Goal: Transaction & Acquisition: Purchase product/service

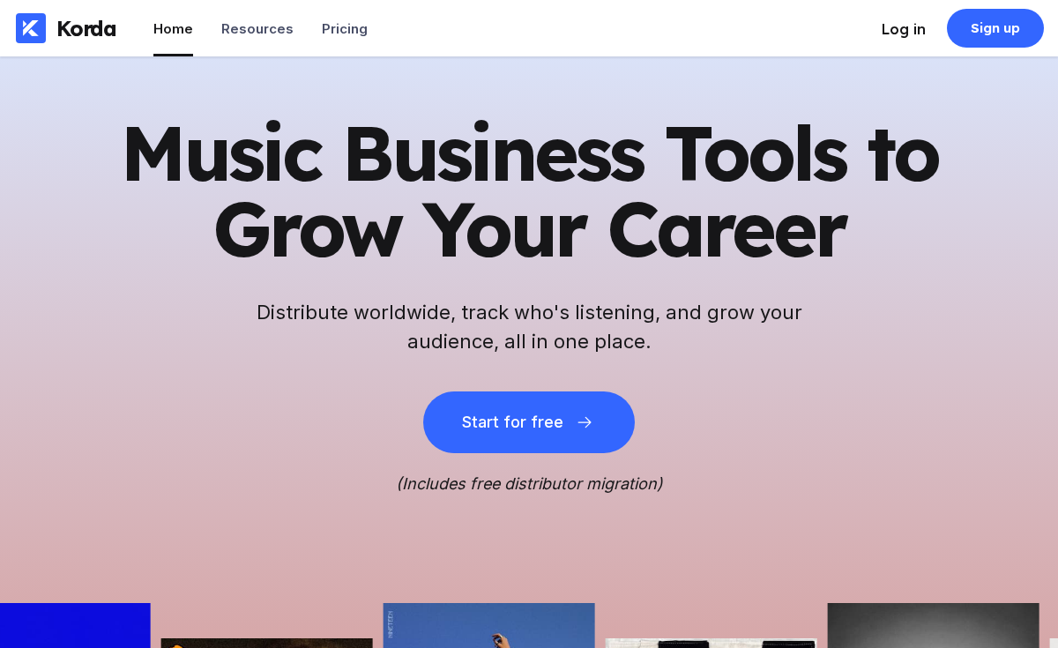
click at [883, 38] on li "Log in" at bounding box center [903, 28] width 44 height 56
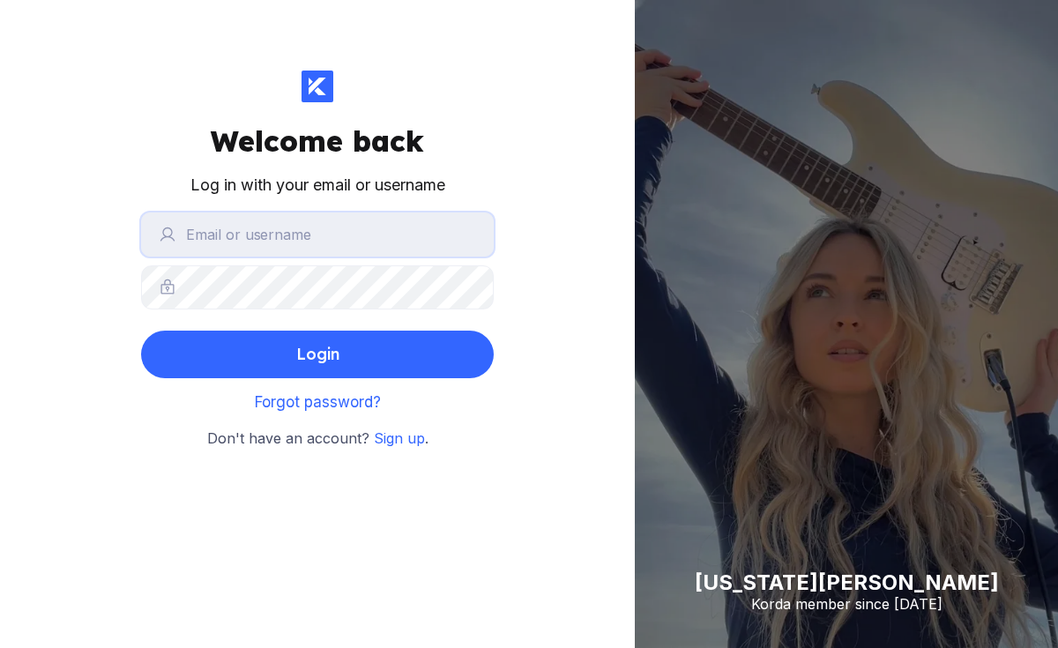
type input "orinthehitmaker"
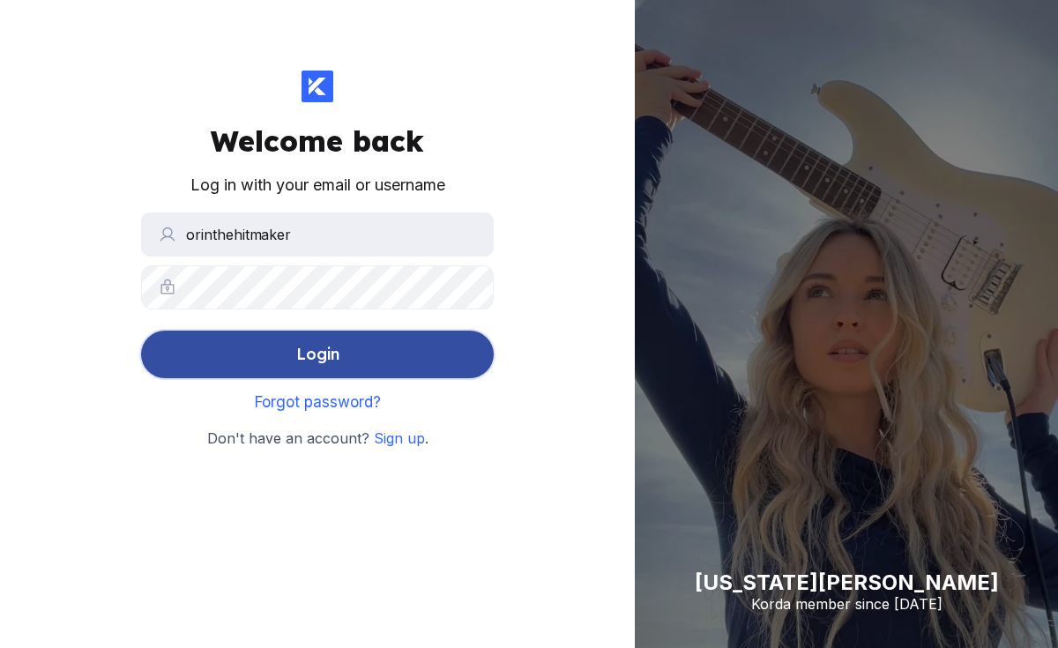
click at [344, 342] on button "Login" at bounding box center [317, 355] width 353 height 48
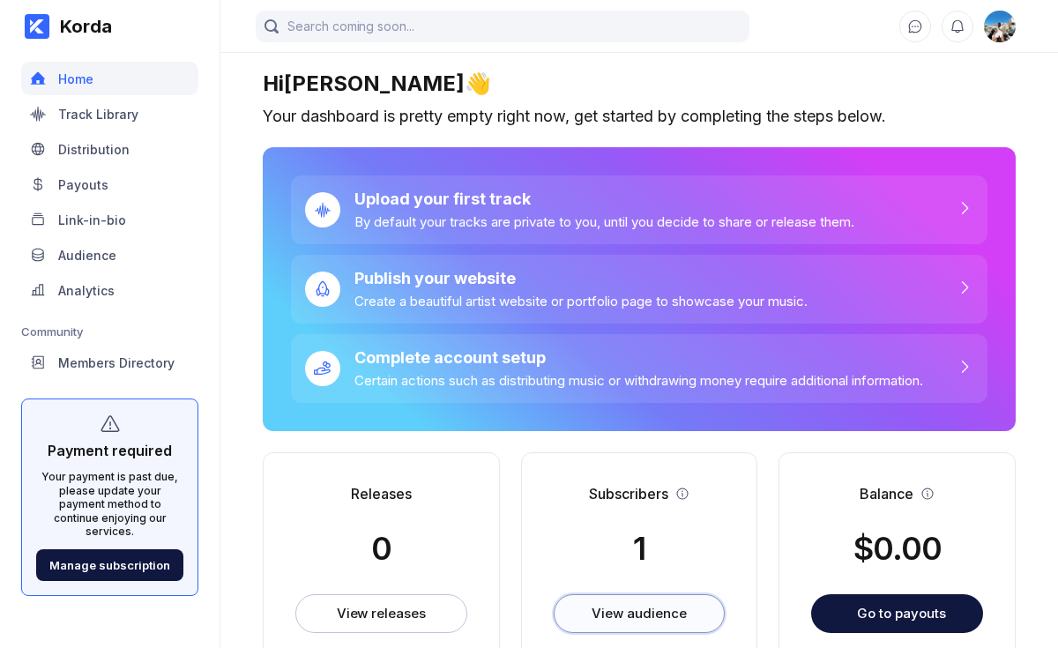
click at [588, 601] on button "View audience" at bounding box center [640, 613] width 172 height 39
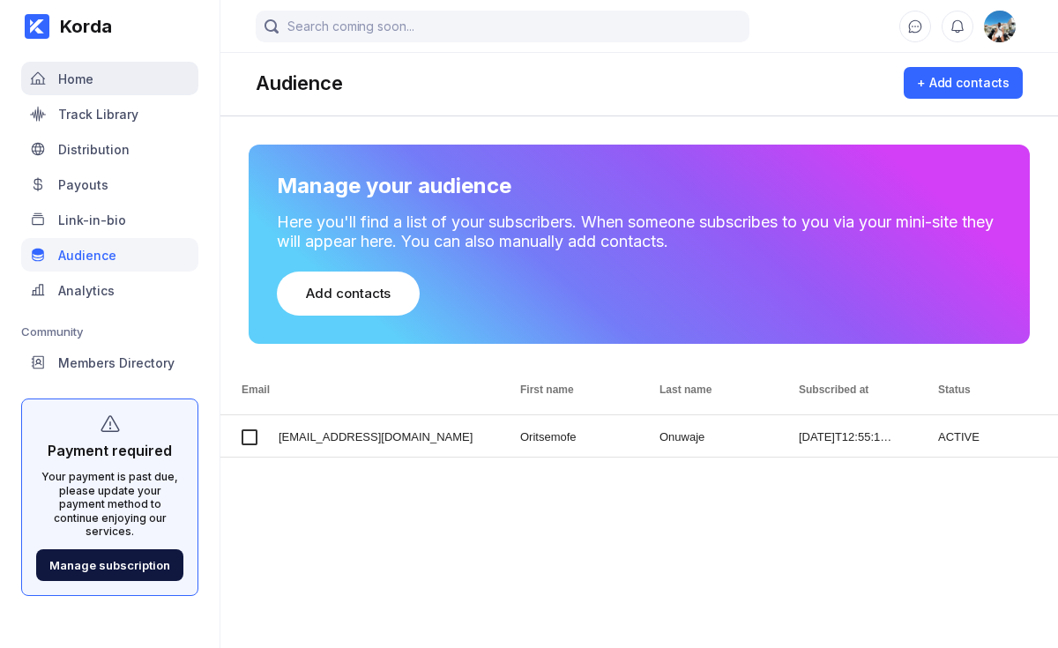
click at [89, 81] on div "Home" at bounding box center [75, 78] width 35 height 15
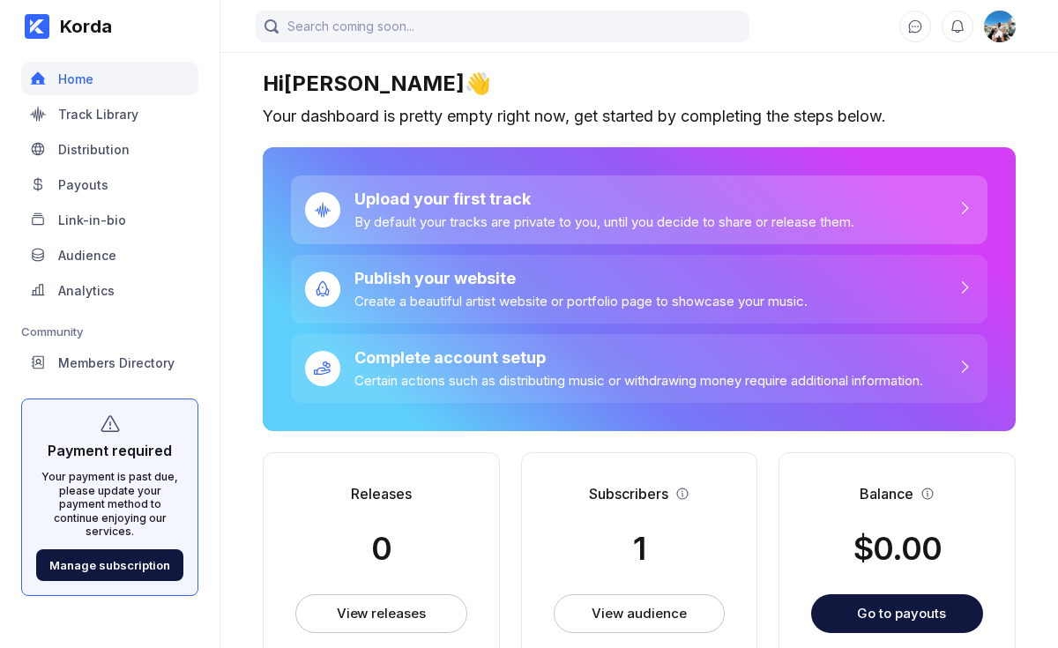
click at [442, 221] on div "By default your tracks are private to you, until you decide to share or release…" at bounding box center [604, 221] width 500 height 17
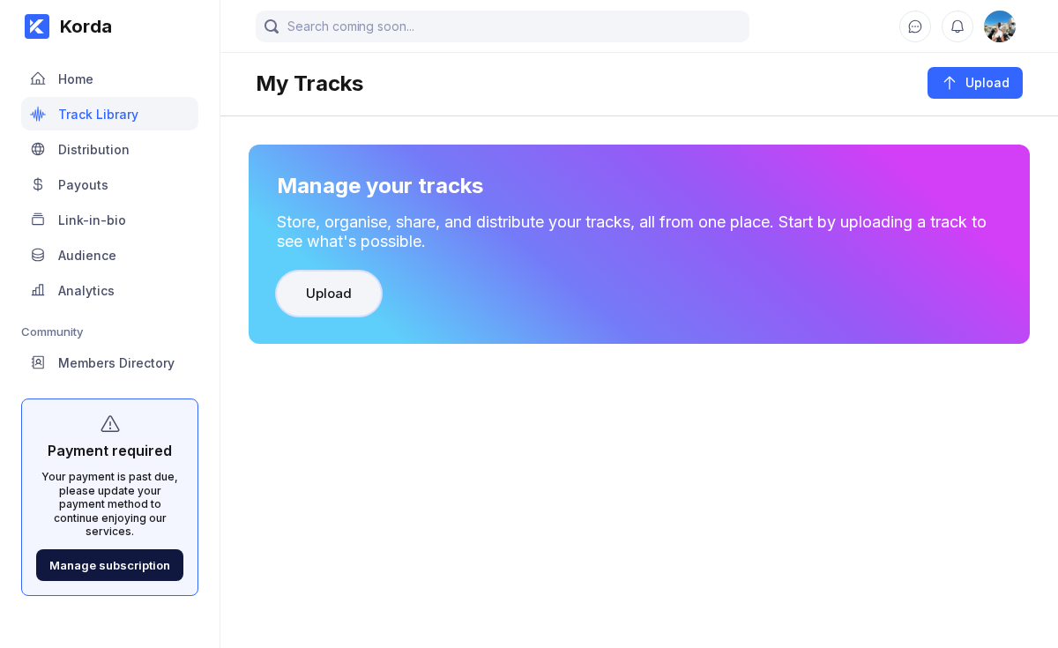
click at [351, 298] on button "Upload" at bounding box center [329, 293] width 104 height 44
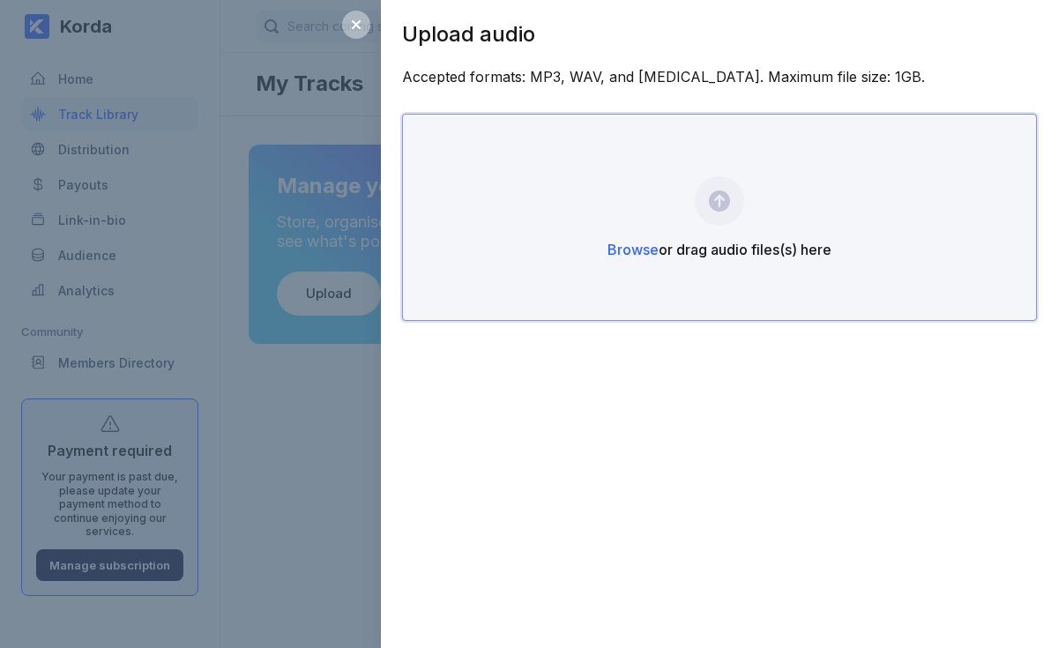
click at [651, 257] on span "Browse" at bounding box center [632, 250] width 51 height 18
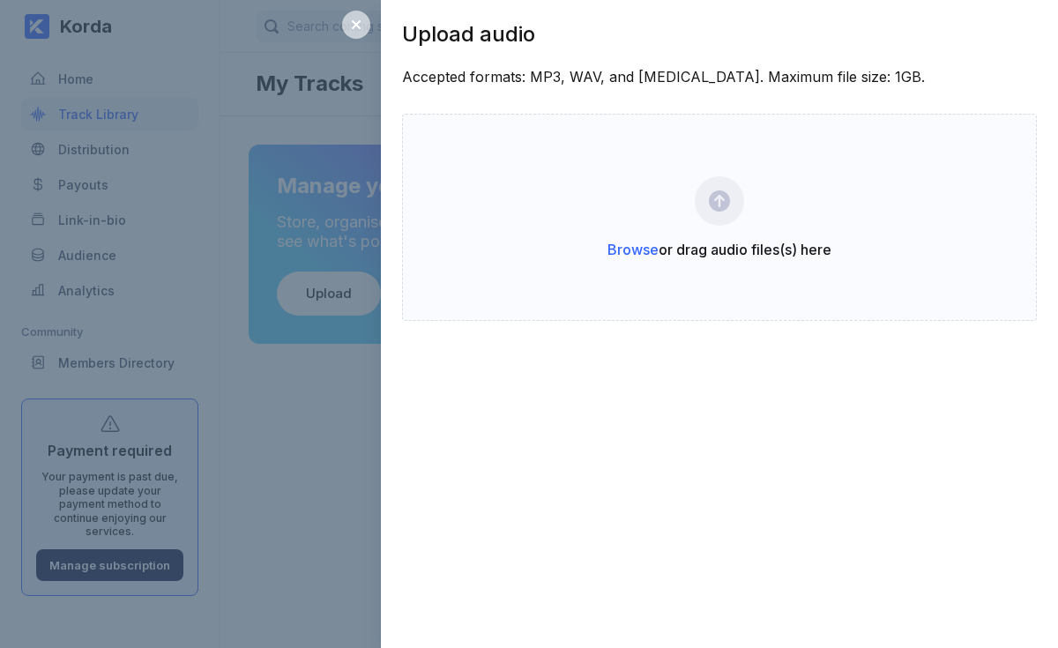
click at [359, 26] on icon at bounding box center [356, 25] width 14 height 14
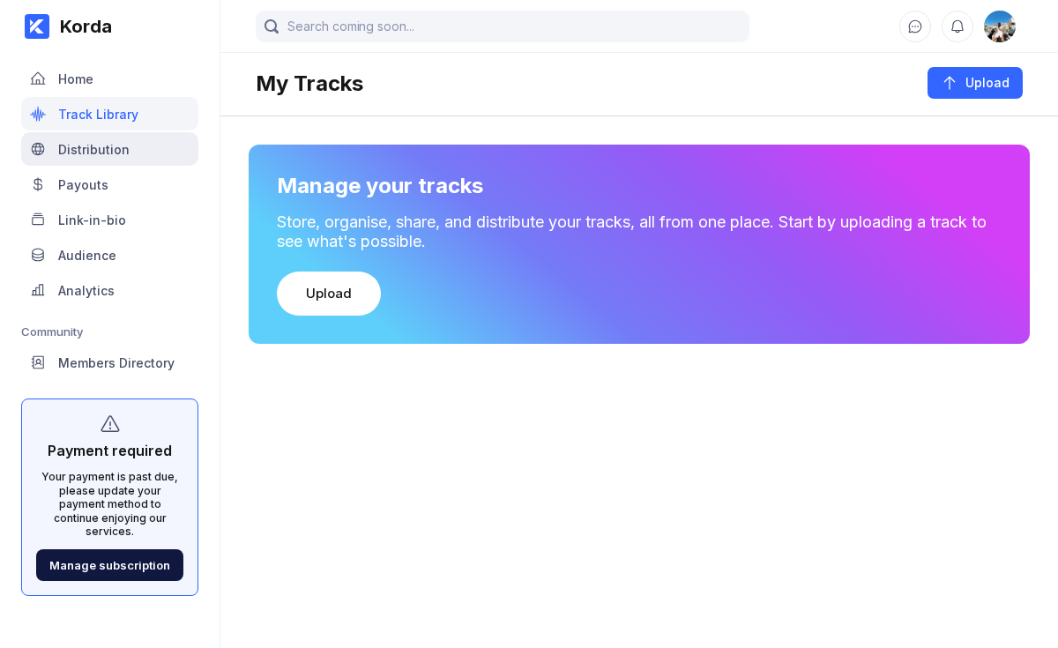
click at [134, 150] on div "Distribution" at bounding box center [109, 148] width 177 height 33
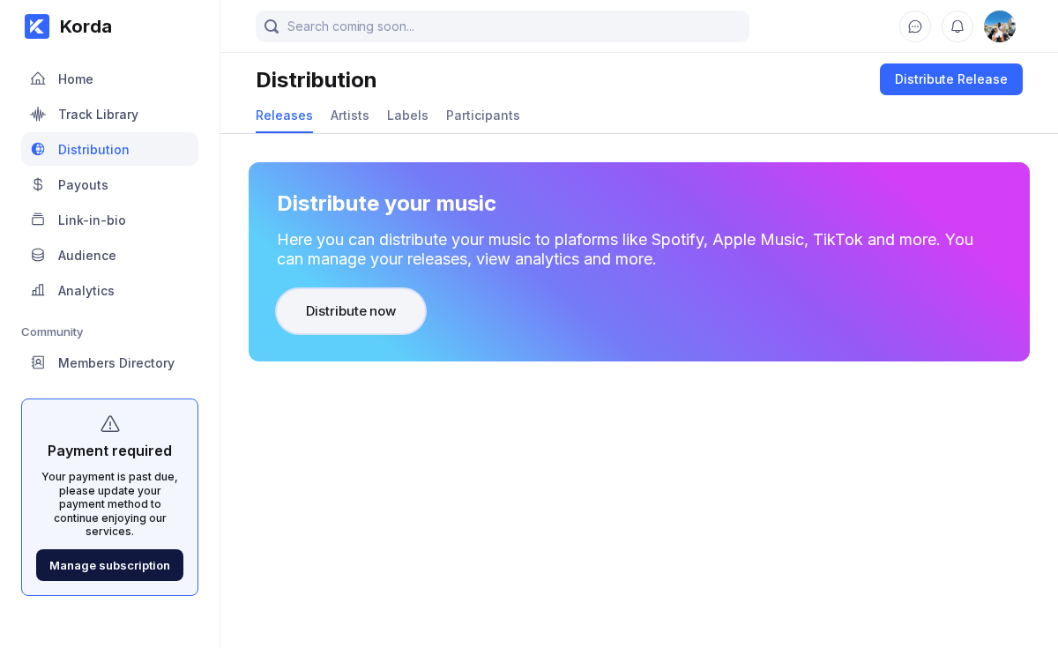
click at [388, 319] on div "Distribute now" at bounding box center [351, 311] width 90 height 18
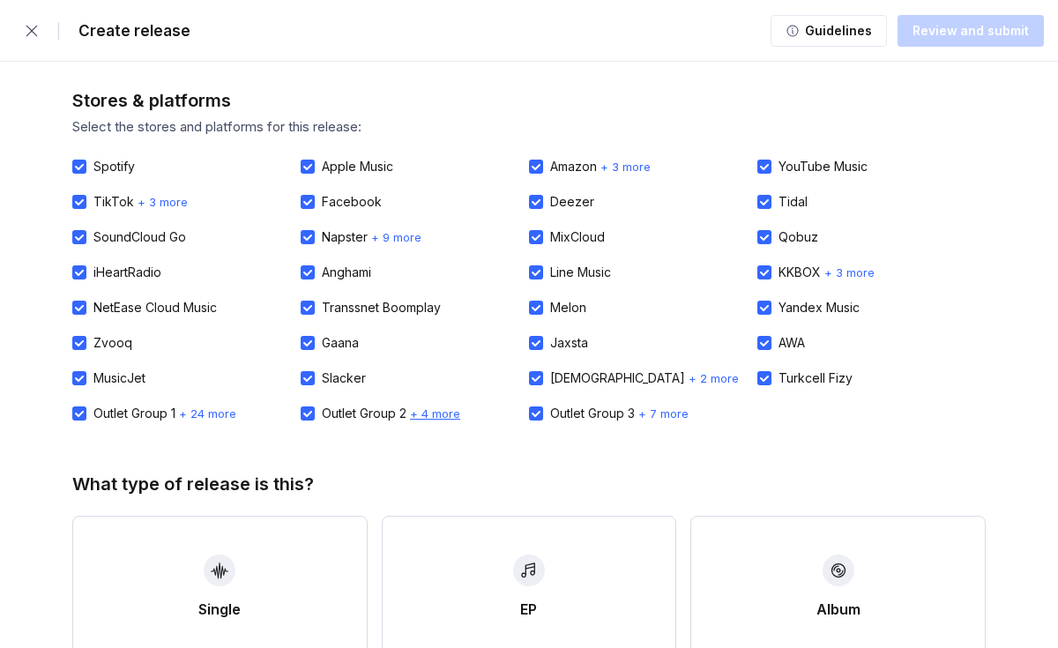
click at [450, 413] on span "+ 4 more" at bounding box center [435, 413] width 50 height 14
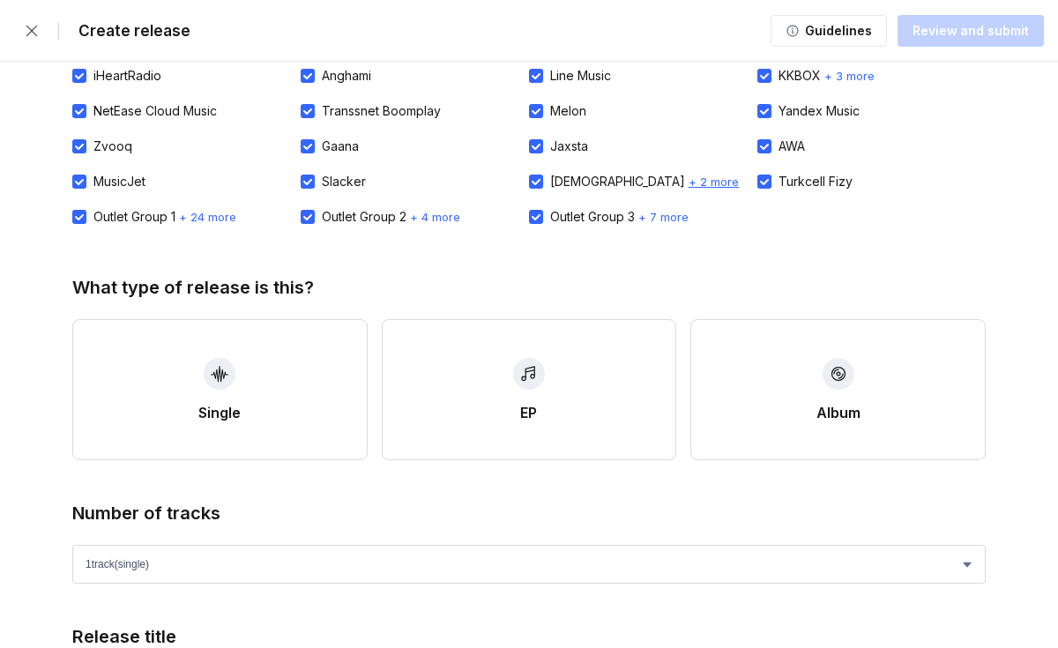
scroll to position [218, 0]
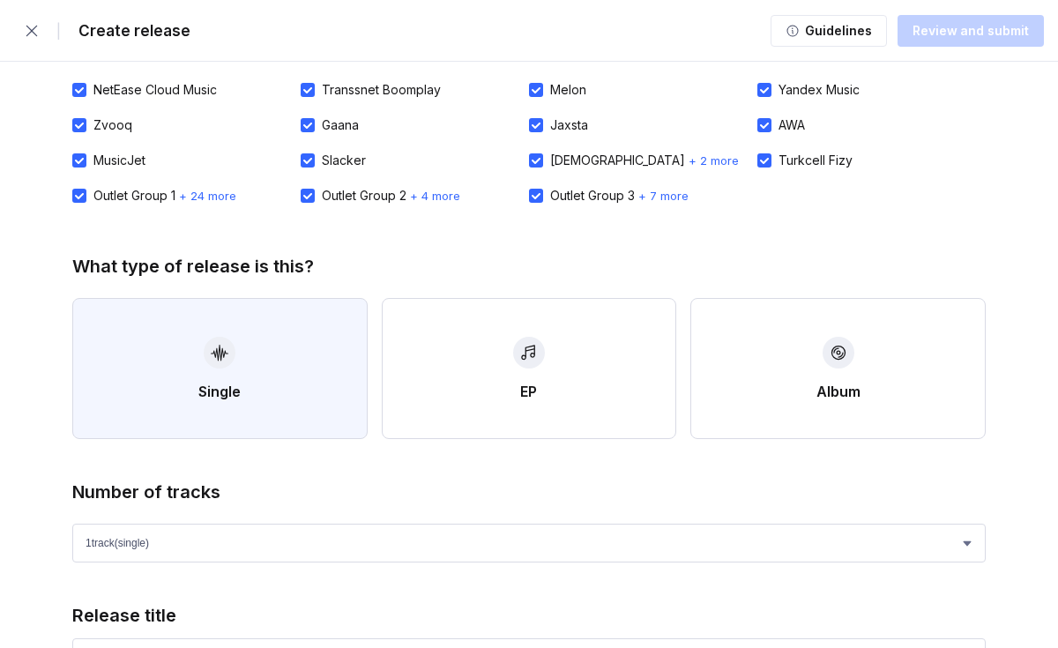
click at [262, 419] on button "Single" at bounding box center [219, 368] width 295 height 141
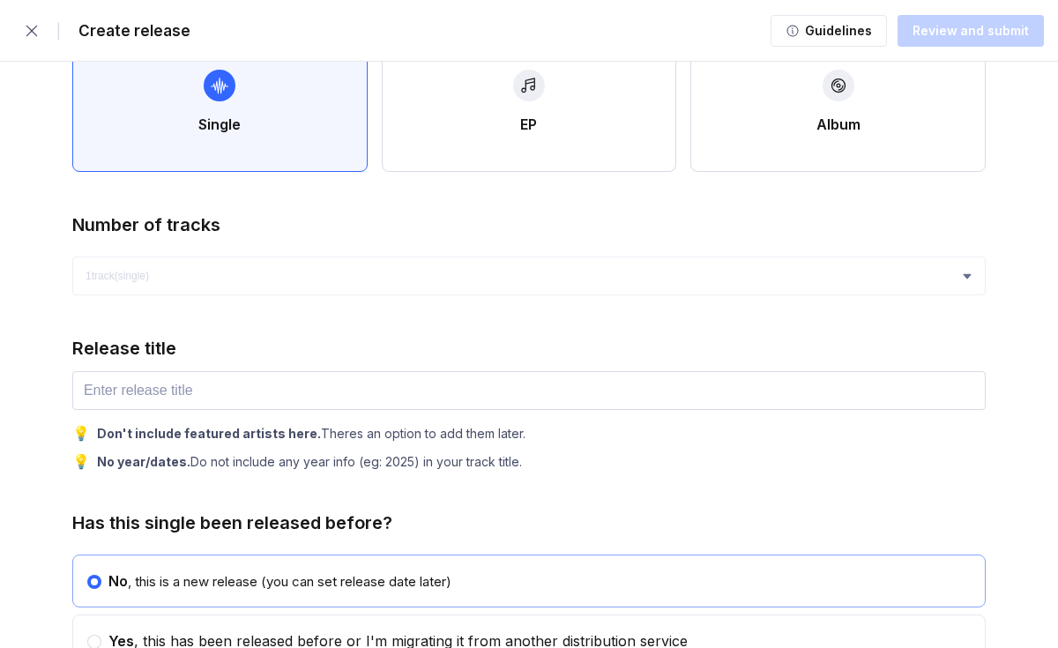
scroll to position [557, 0]
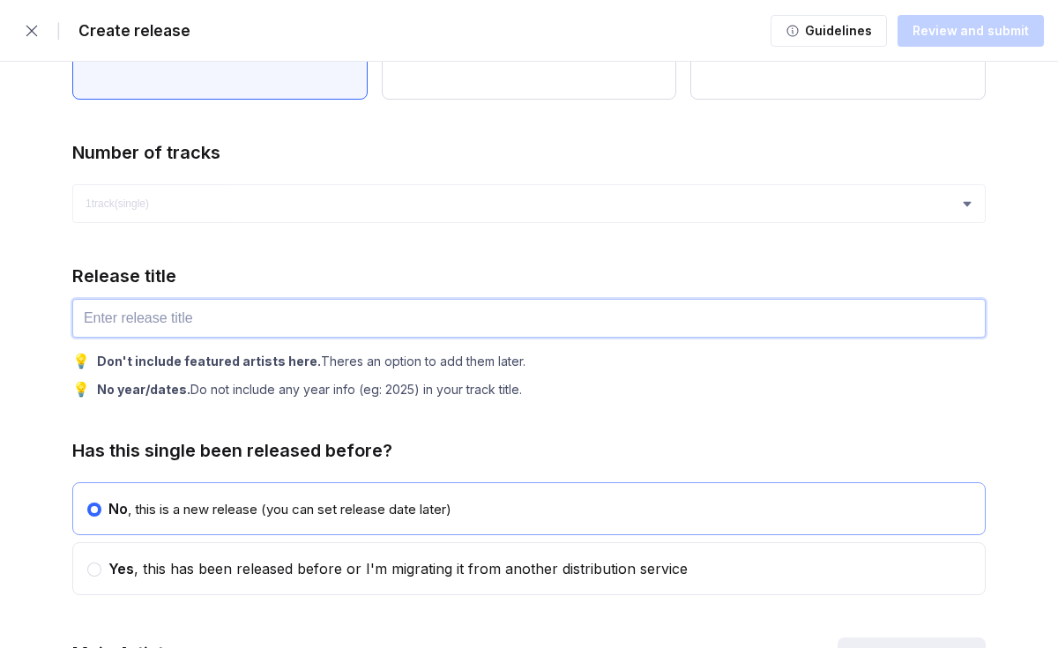
click at [399, 330] on input "text" at bounding box center [528, 318] width 913 height 39
type input "Where"
drag, startPoint x: 565, startPoint y: 498, endPoint x: 537, endPoint y: 478, distance: 34.7
click at [537, 480] on div "Has this single been released before? No , this is a new release (you can set r…" at bounding box center [528, 517] width 913 height 155
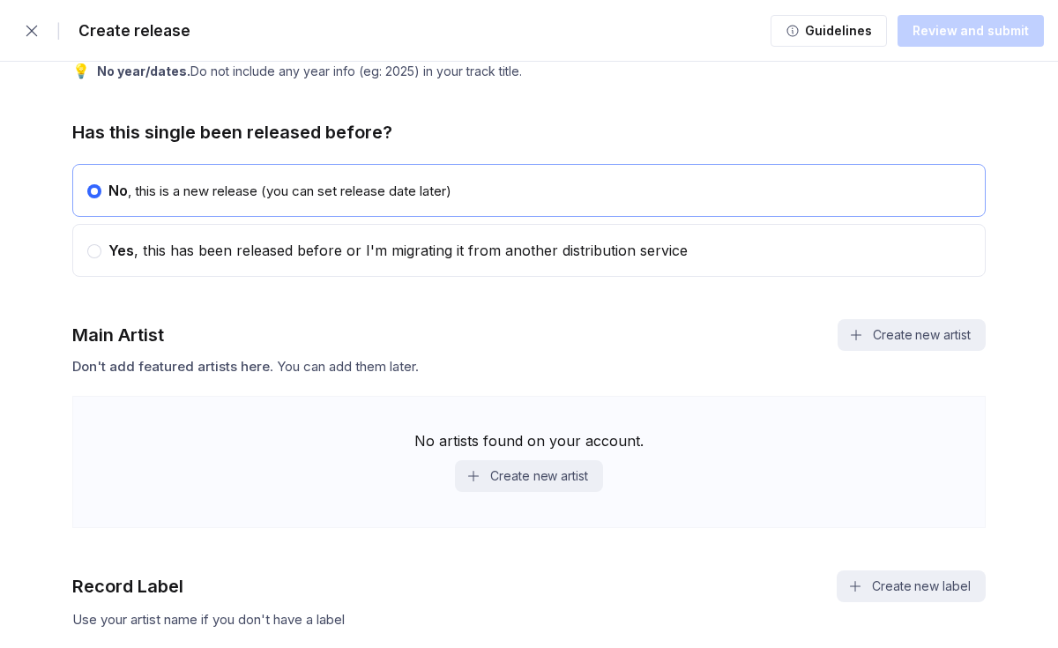
scroll to position [891, 0]
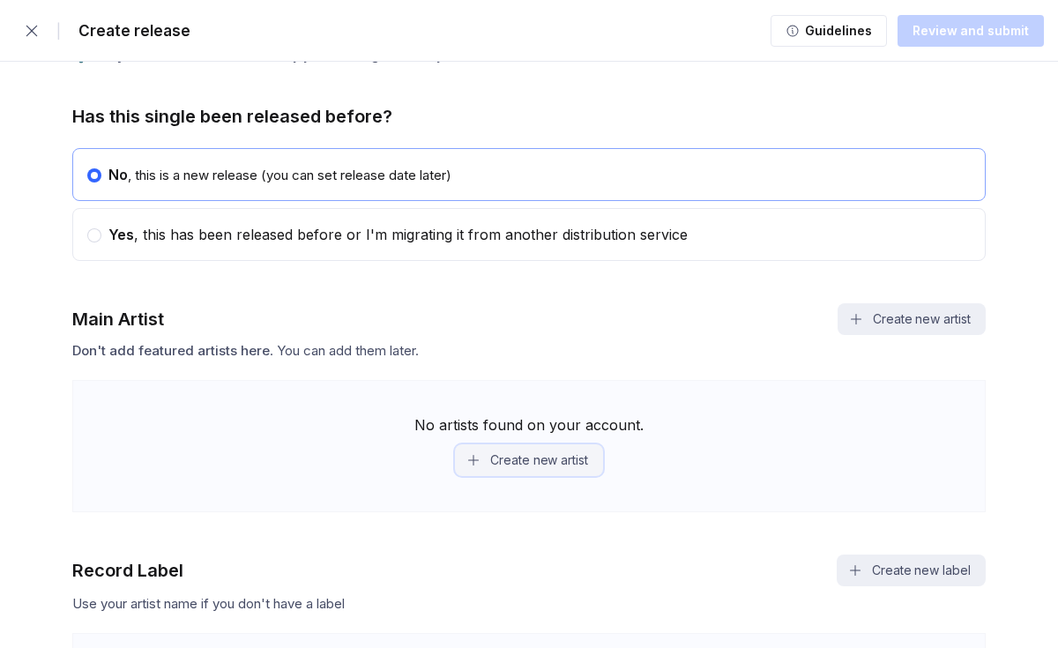
click at [539, 469] on button "Create new artist" at bounding box center [529, 460] width 148 height 32
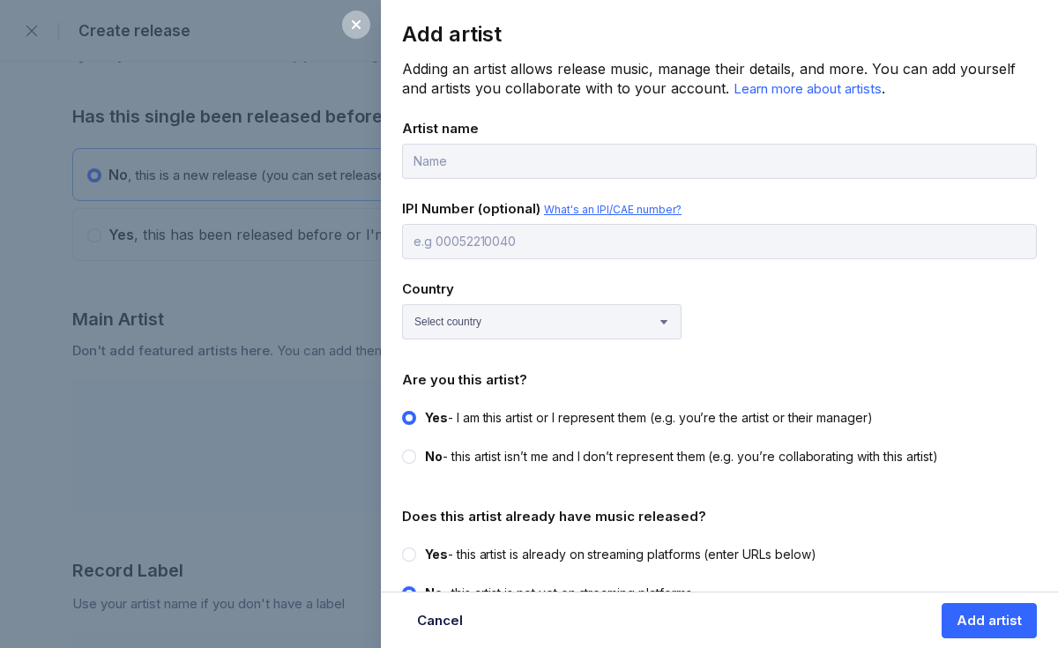
click at [621, 212] on span "What's an IPI/CAE number?" at bounding box center [613, 209] width 138 height 13
click at [516, 333] on select "Select country [GEOGRAPHIC_DATA] [GEOGRAPHIC_DATA] [GEOGRAPHIC_DATA] [GEOGRAPHI…" at bounding box center [541, 321] width 279 height 35
select select "GB"
click at [402, 304] on select "Select country [GEOGRAPHIC_DATA] [GEOGRAPHIC_DATA] [GEOGRAPHIC_DATA] [GEOGRAPHI…" at bounding box center [541, 321] width 279 height 35
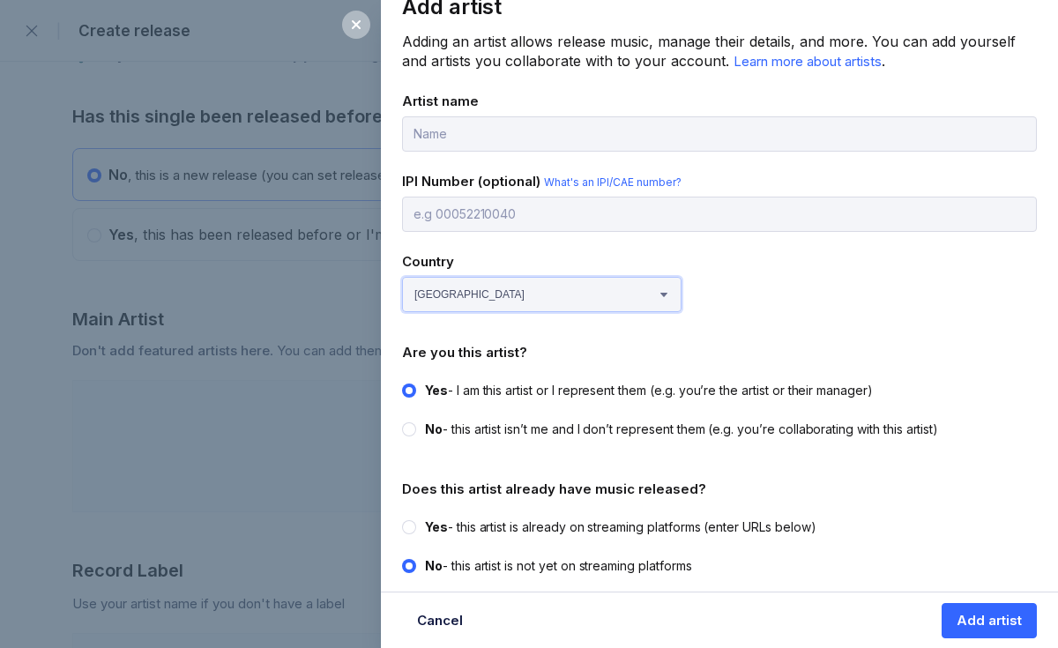
scroll to position [31, 0]
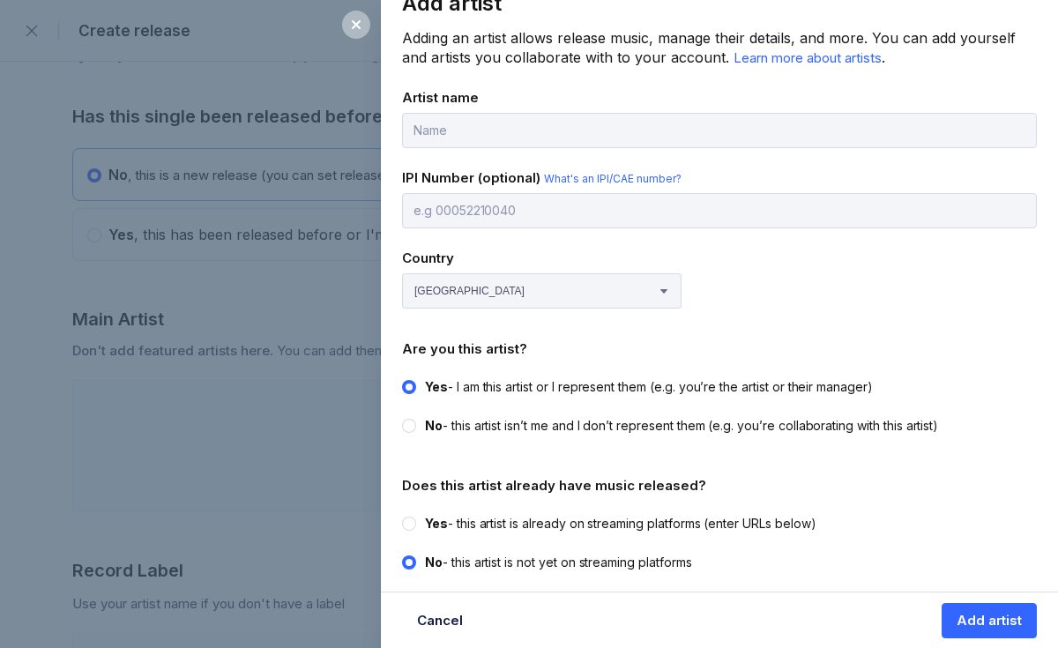
click at [413, 523] on div at bounding box center [409, 524] width 14 height 14
click at [403, 516] on input "Yes - this artist is already on streaming platforms (enter URLs below)" at bounding box center [402, 515] width 1 height 1
radio input "true"
radio input "false"
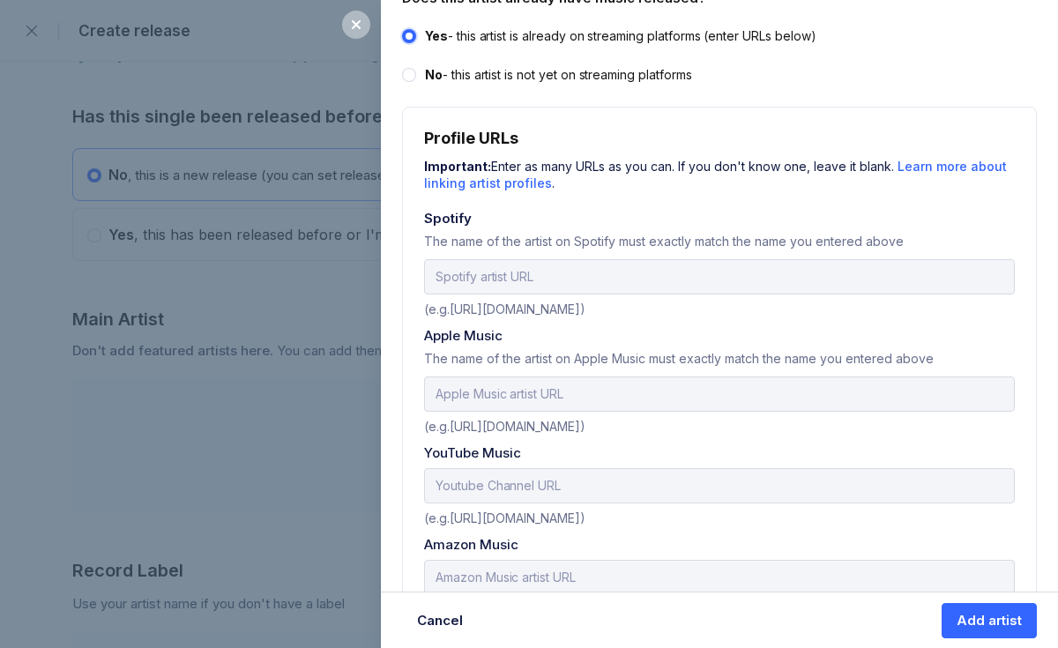
scroll to position [533, 0]
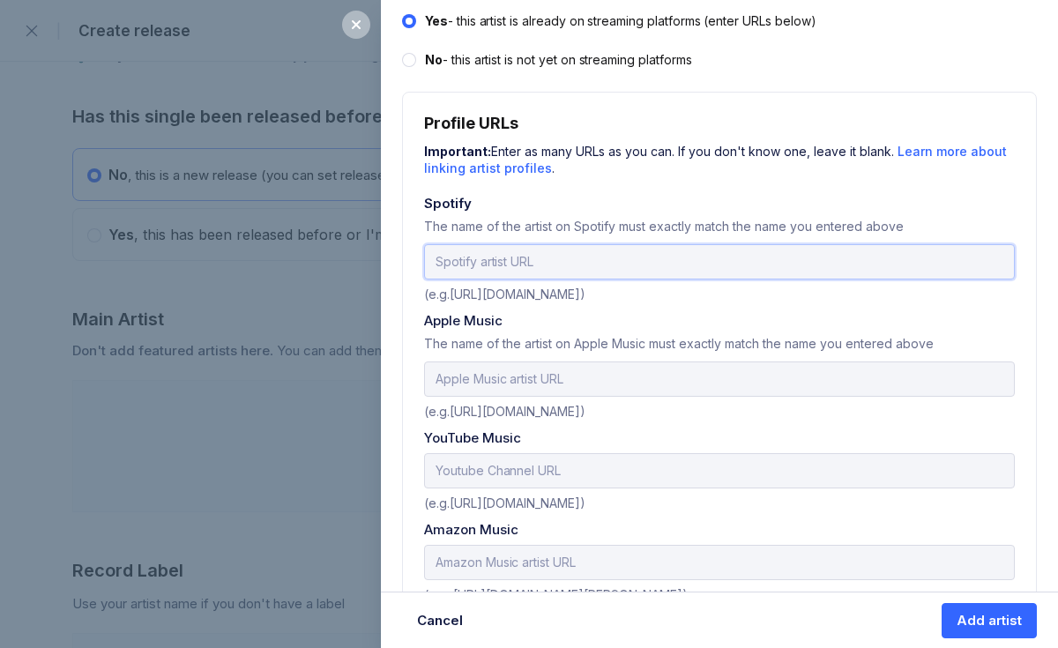
click at [643, 271] on input "url" at bounding box center [719, 261] width 591 height 35
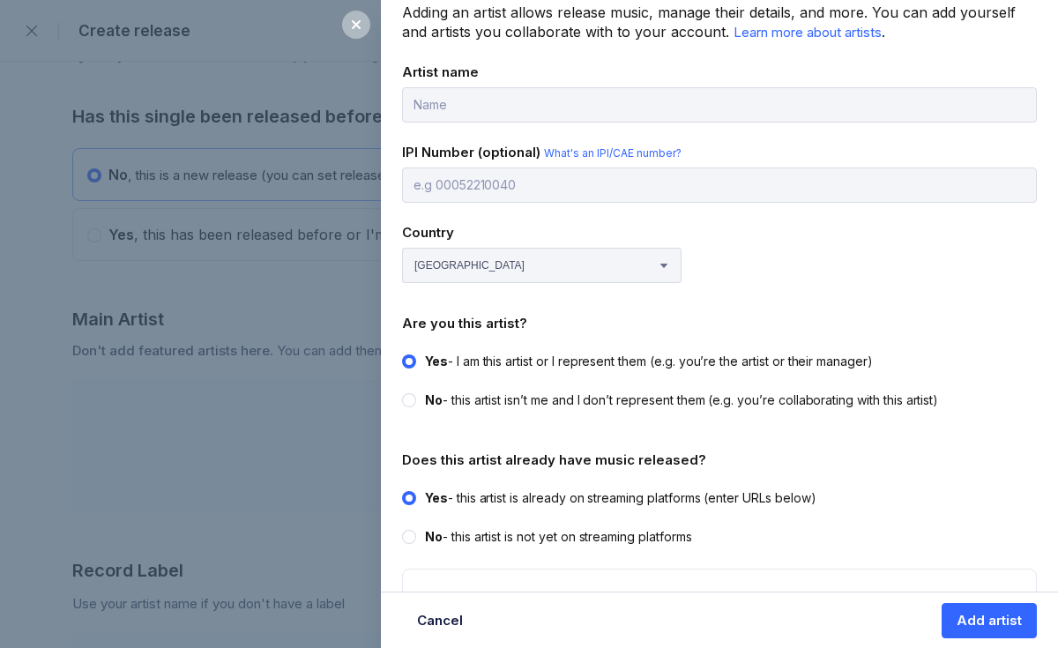
scroll to position [0, 0]
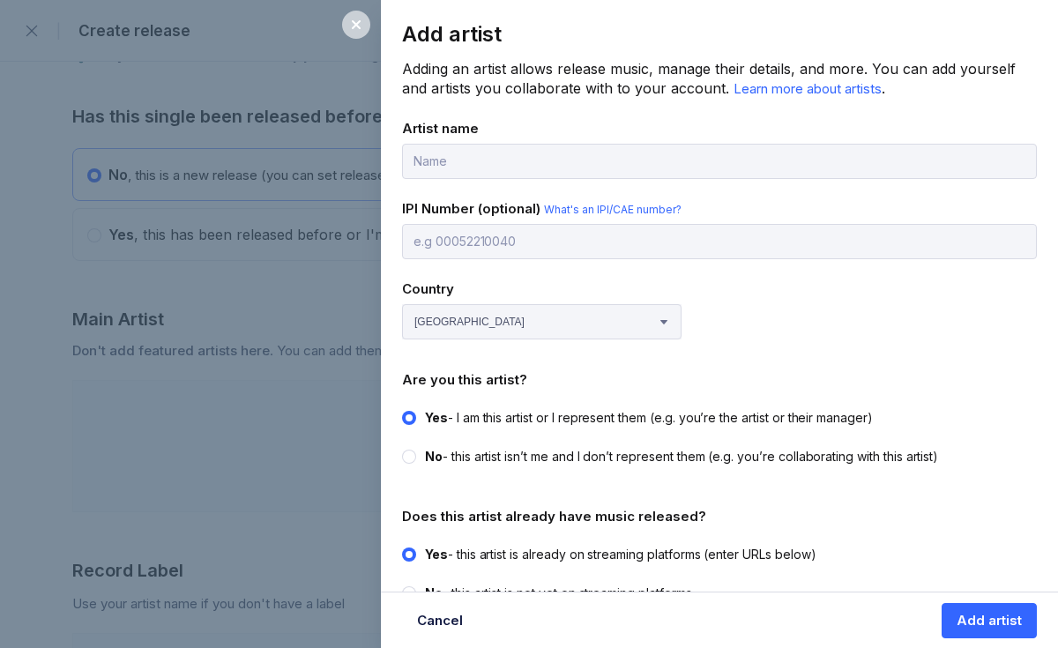
click at [368, 28] on div at bounding box center [356, 25] width 28 height 28
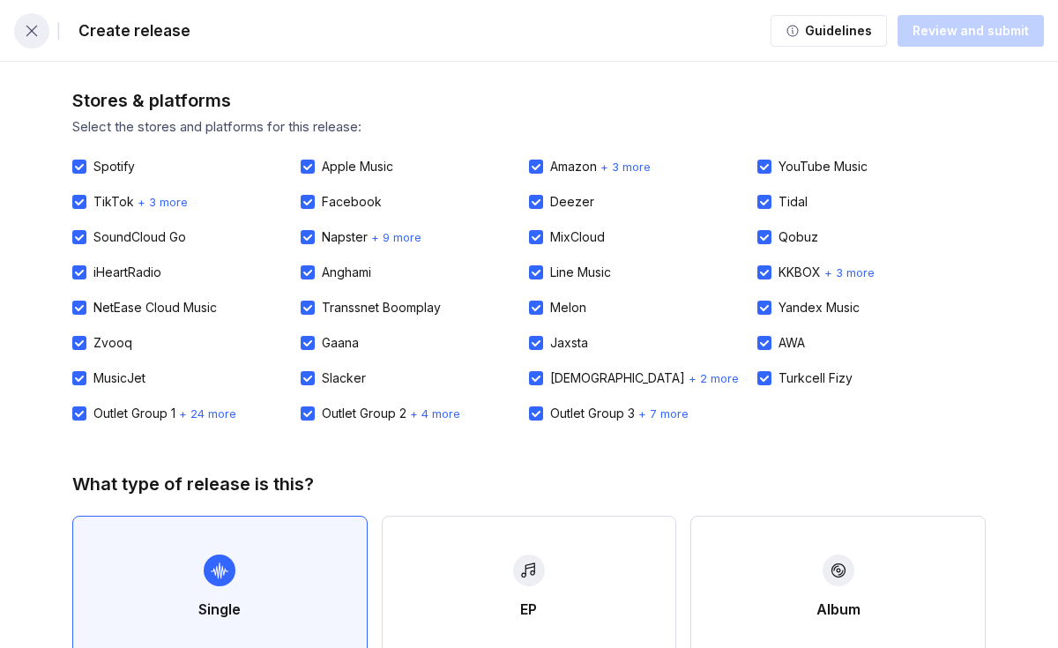
click at [27, 33] on icon "button" at bounding box center [31, 30] width 11 height 11
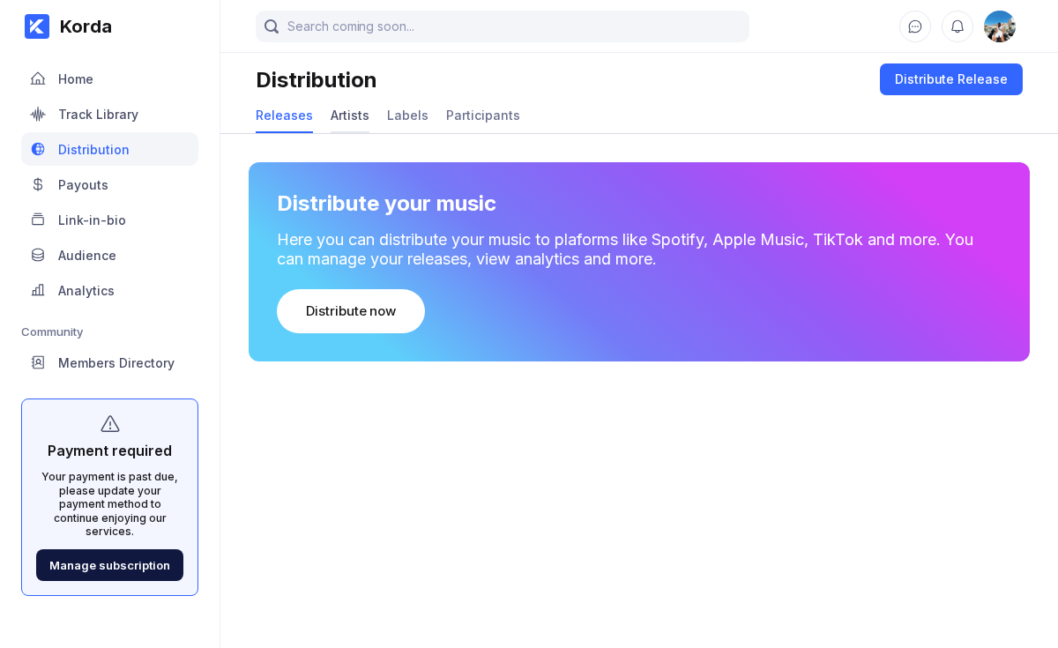
click at [361, 121] on div "Artists" at bounding box center [350, 115] width 39 height 15
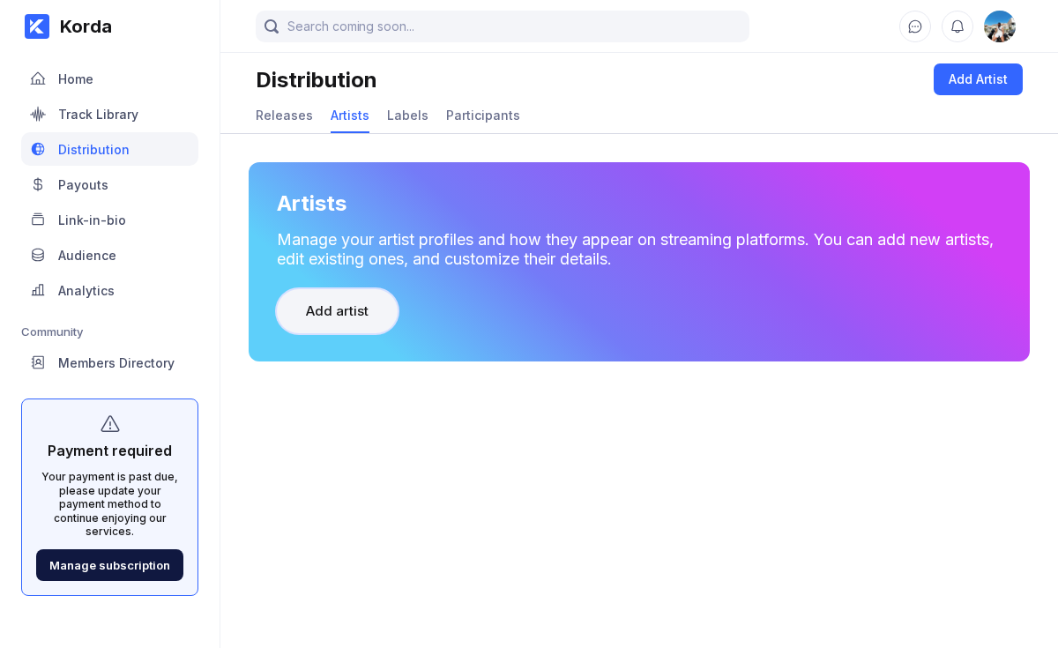
click at [353, 305] on div "Add artist" at bounding box center [337, 311] width 63 height 18
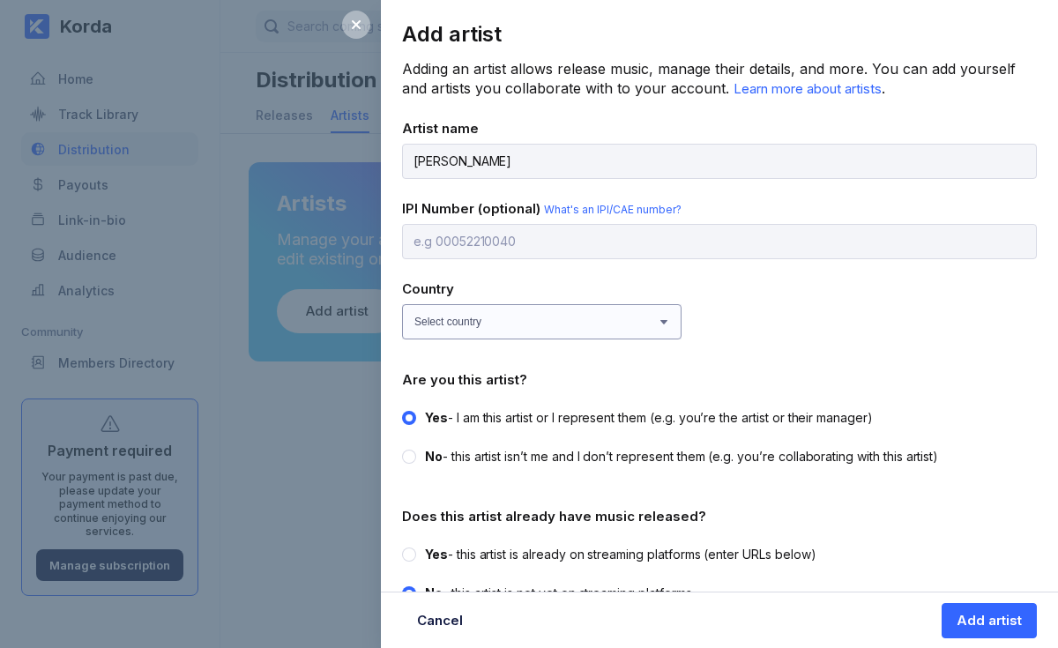
type input "[PERSON_NAME]"
click at [568, 316] on select "Select country [GEOGRAPHIC_DATA] [GEOGRAPHIC_DATA] [GEOGRAPHIC_DATA] [GEOGRAPHI…" at bounding box center [541, 321] width 279 height 35
select select "GB"
click at [402, 304] on select "Select country [GEOGRAPHIC_DATA] [GEOGRAPHIC_DATA] [GEOGRAPHIC_DATA] [GEOGRAPHI…" at bounding box center [541, 321] width 279 height 35
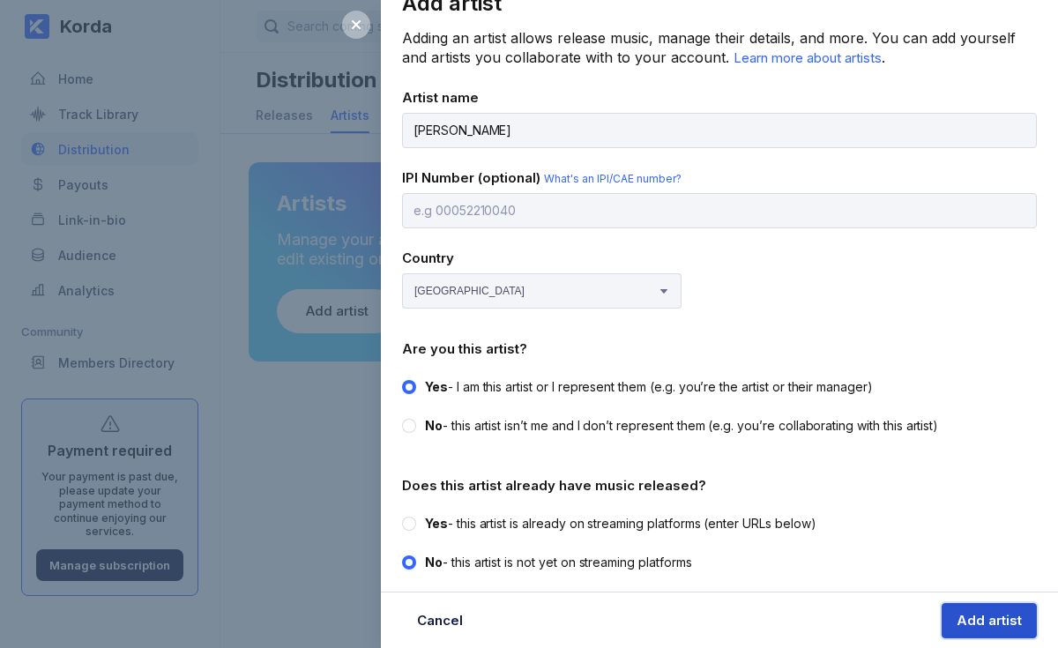
click at [956, 617] on button "Add artist" at bounding box center [988, 620] width 95 height 35
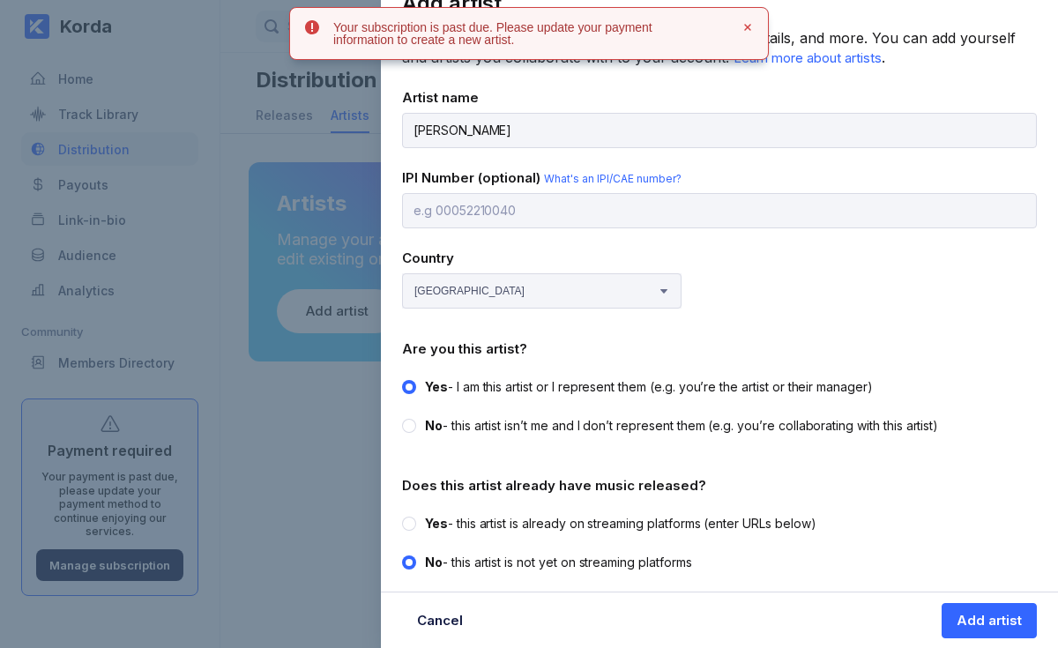
click at [316, 145] on div "Add artist Adding an artist allows release music, manage their details, and mor…" at bounding box center [529, 324] width 1058 height 648
click at [746, 29] on icon at bounding box center [747, 27] width 7 height 7
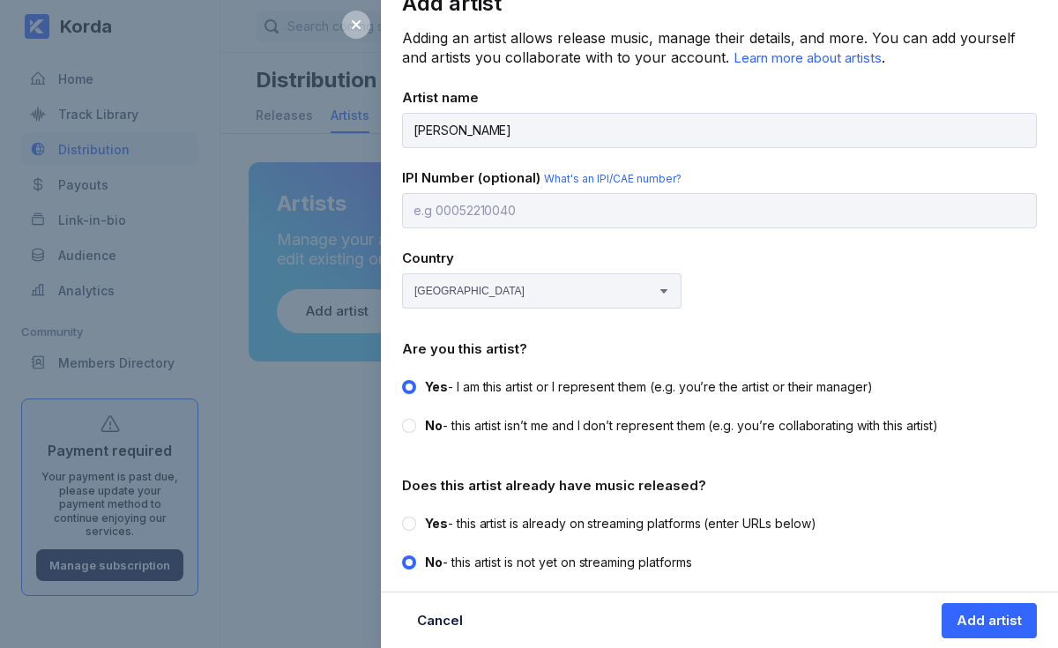
click at [178, 209] on div "Add artist Adding an artist allows release music, manage their details, and mor…" at bounding box center [529, 324] width 1058 height 648
click at [355, 25] on icon at bounding box center [356, 24] width 9 height 9
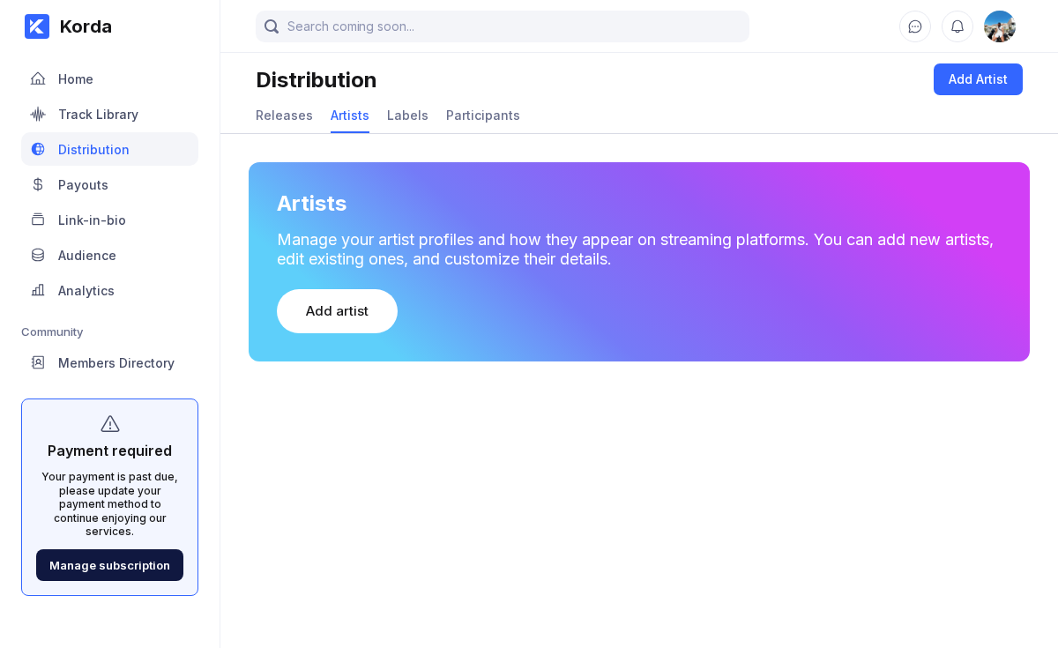
click at [1005, 29] on img at bounding box center [1000, 27] width 32 height 32
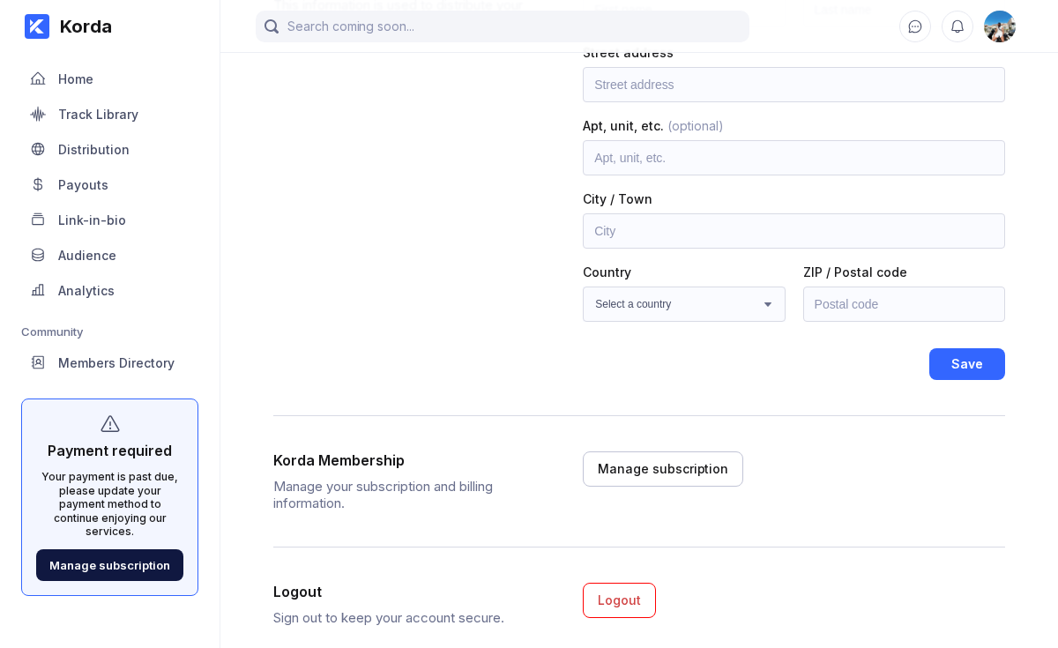
scroll to position [252, 0]
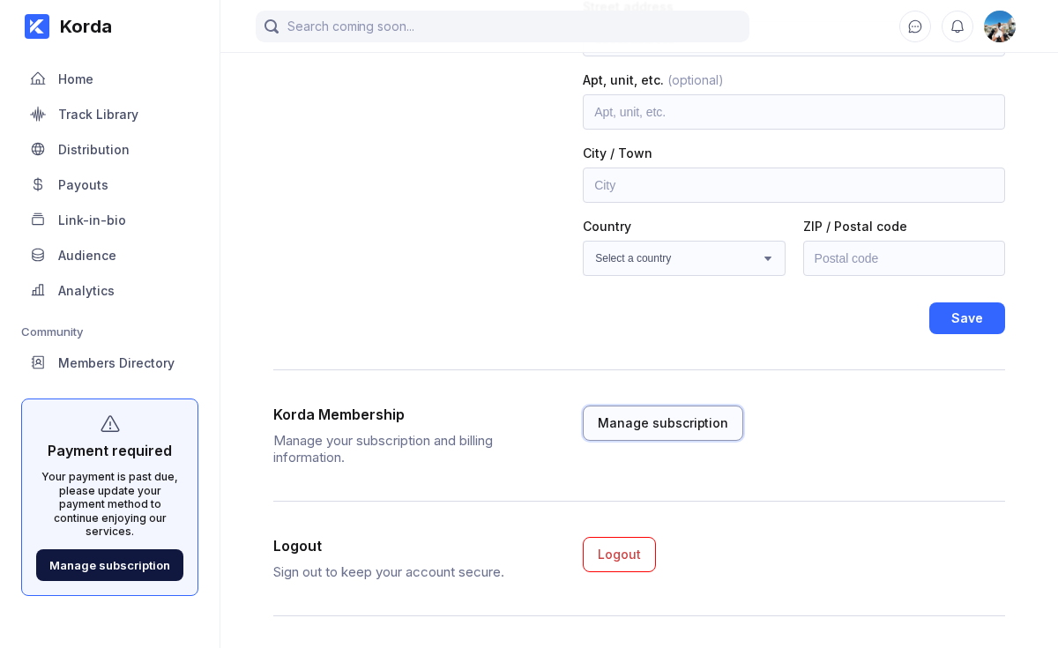
click at [635, 420] on div "Manage subscription" at bounding box center [663, 423] width 130 height 18
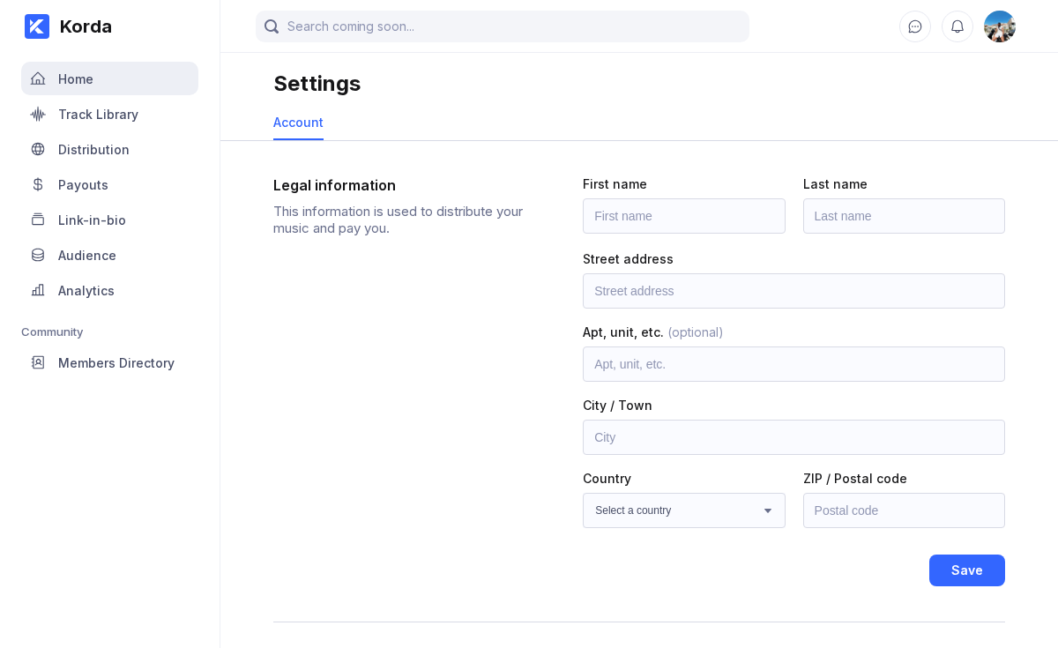
click at [116, 84] on div "Home" at bounding box center [109, 78] width 177 height 33
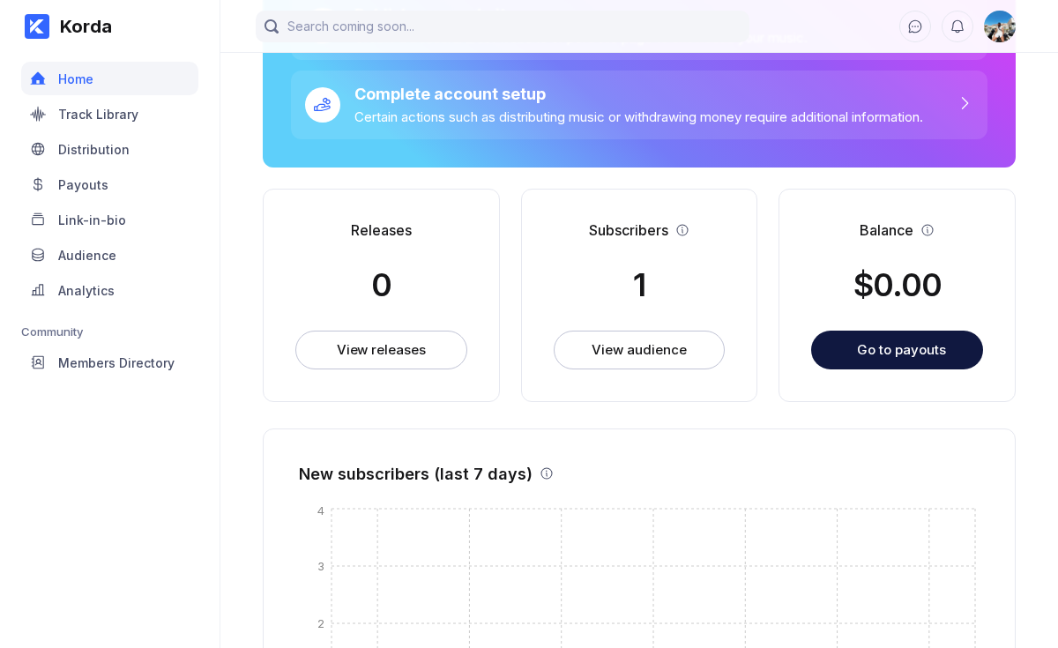
scroll to position [269, 0]
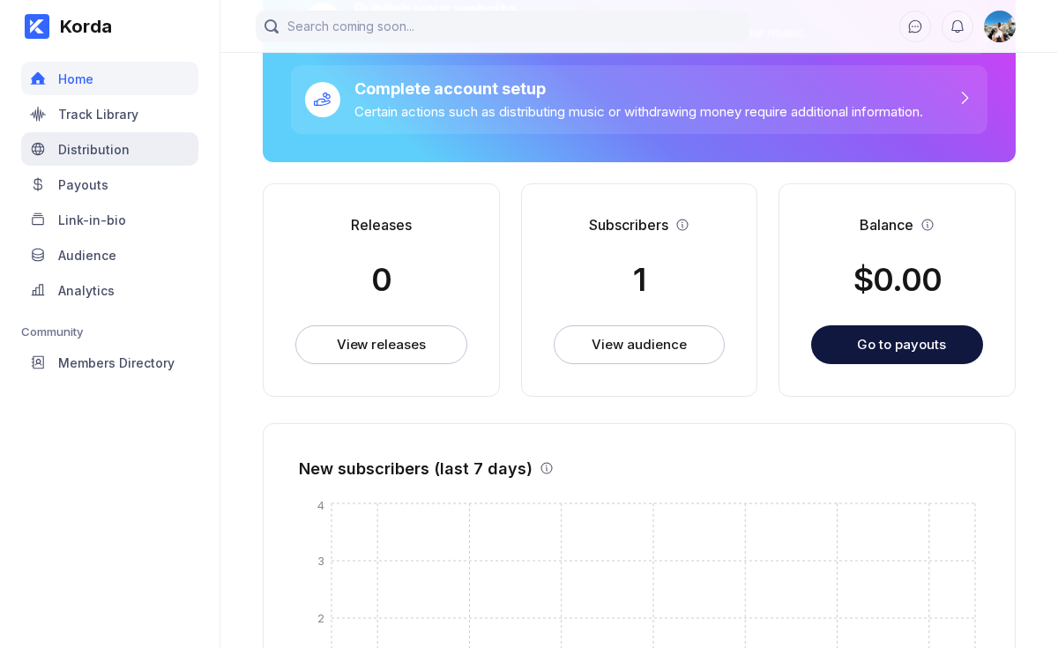
click at [137, 145] on div "Distribution" at bounding box center [109, 148] width 177 height 33
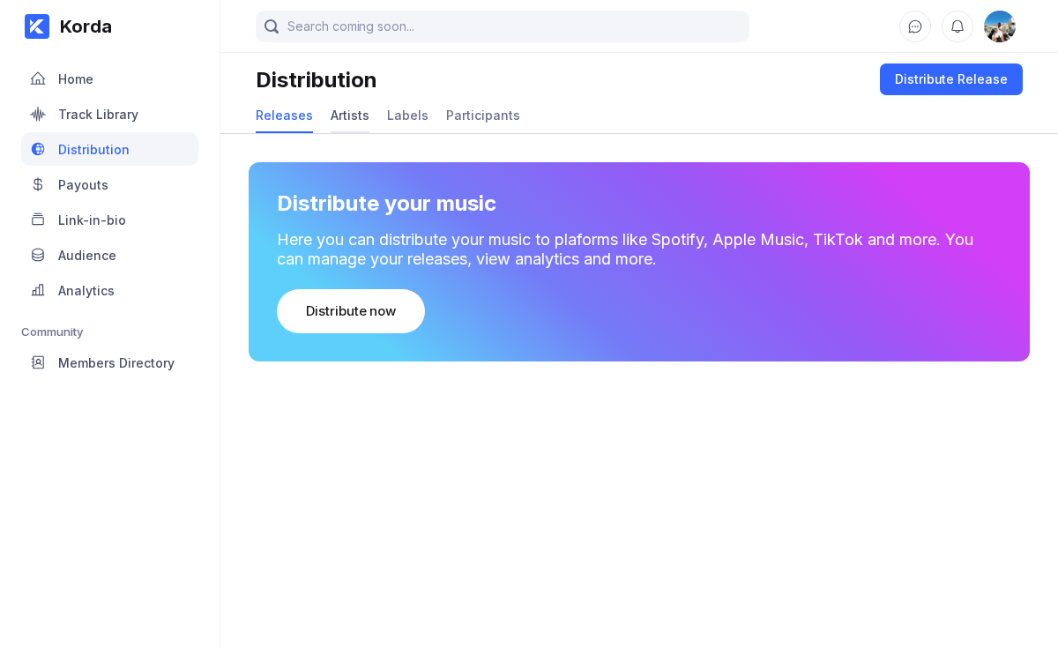
click at [353, 117] on div "Artists" at bounding box center [350, 115] width 39 height 15
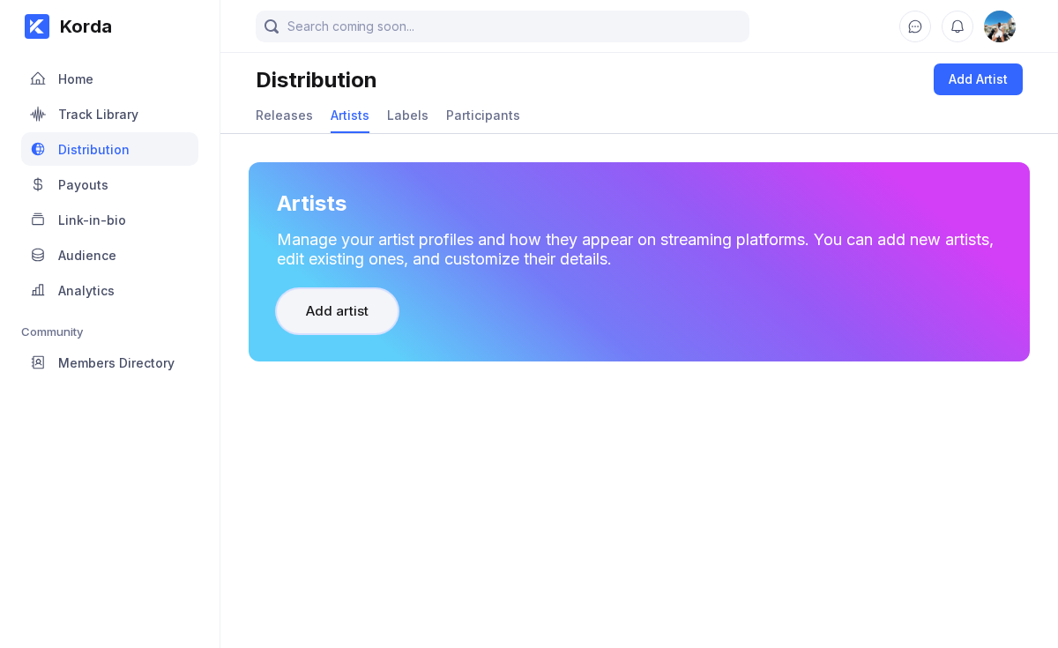
click at [367, 307] on button "Add artist" at bounding box center [337, 311] width 121 height 44
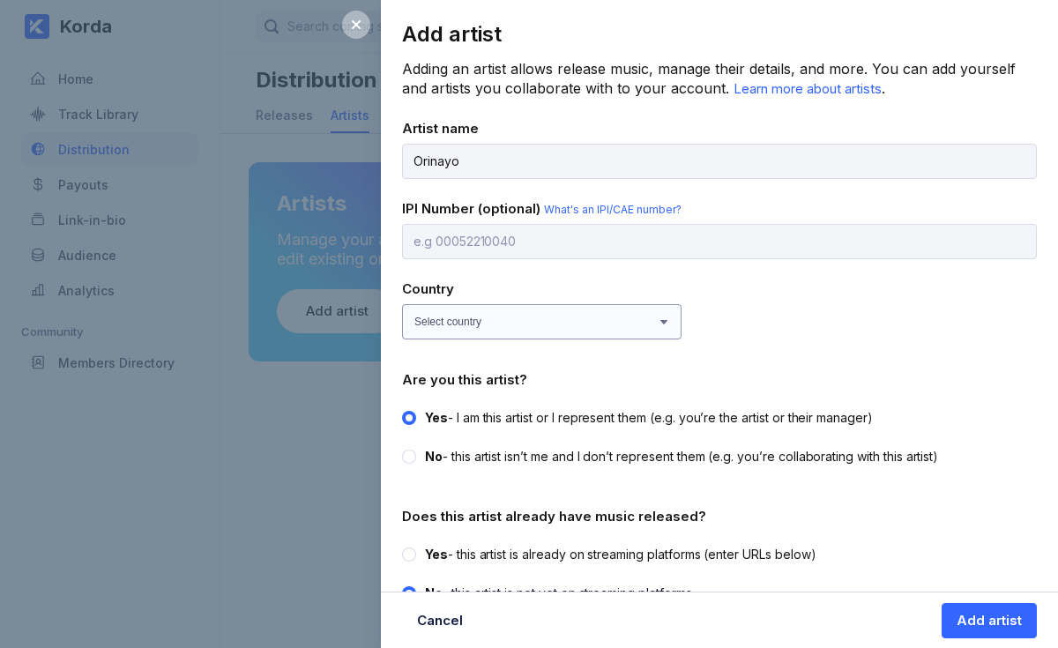
type input "Orinayo"
click at [550, 315] on select "Select country [GEOGRAPHIC_DATA] [GEOGRAPHIC_DATA] [GEOGRAPHIC_DATA] [GEOGRAPHI…" at bounding box center [541, 321] width 279 height 35
select select "GB"
click at [402, 304] on select "Select country [GEOGRAPHIC_DATA] [GEOGRAPHIC_DATA] [GEOGRAPHIC_DATA] [GEOGRAPHI…" at bounding box center [541, 321] width 279 height 35
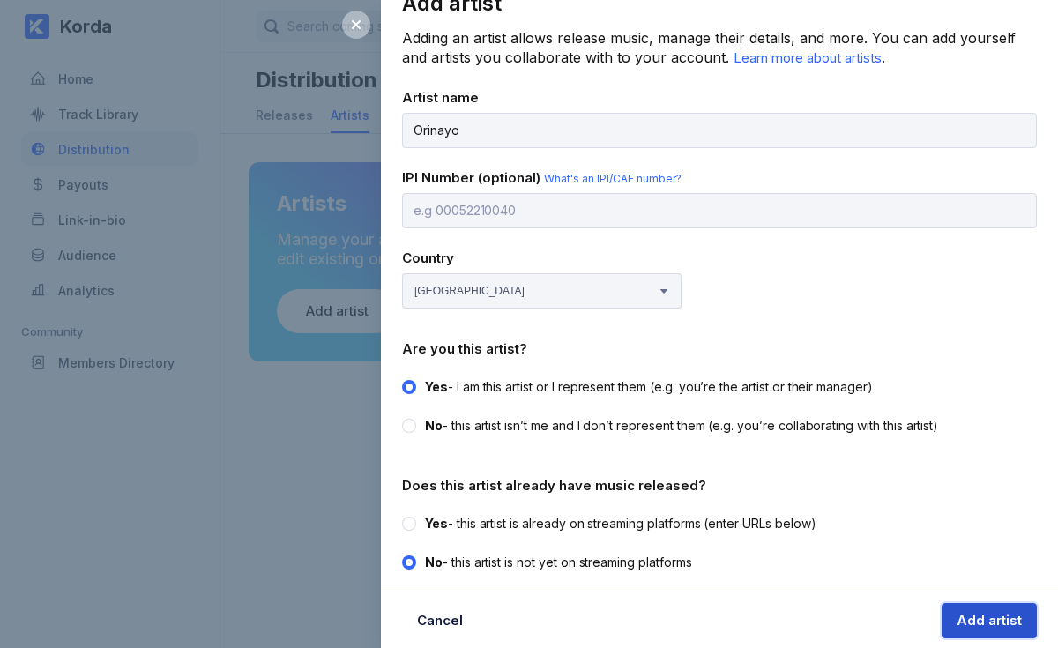
click at [970, 627] on div "Add artist" at bounding box center [988, 621] width 65 height 18
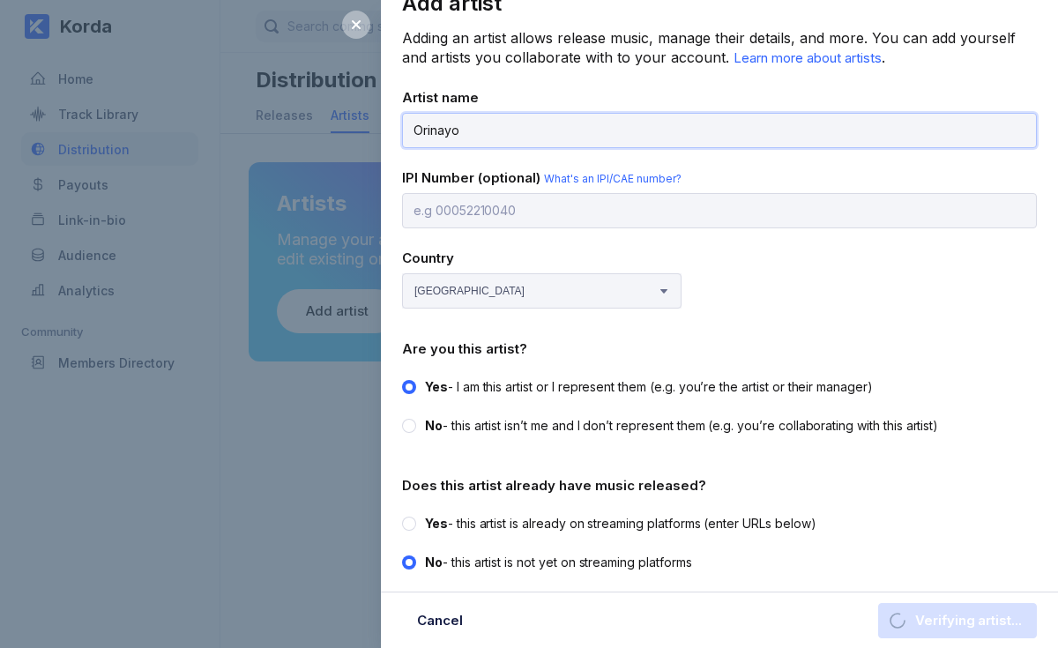
select select
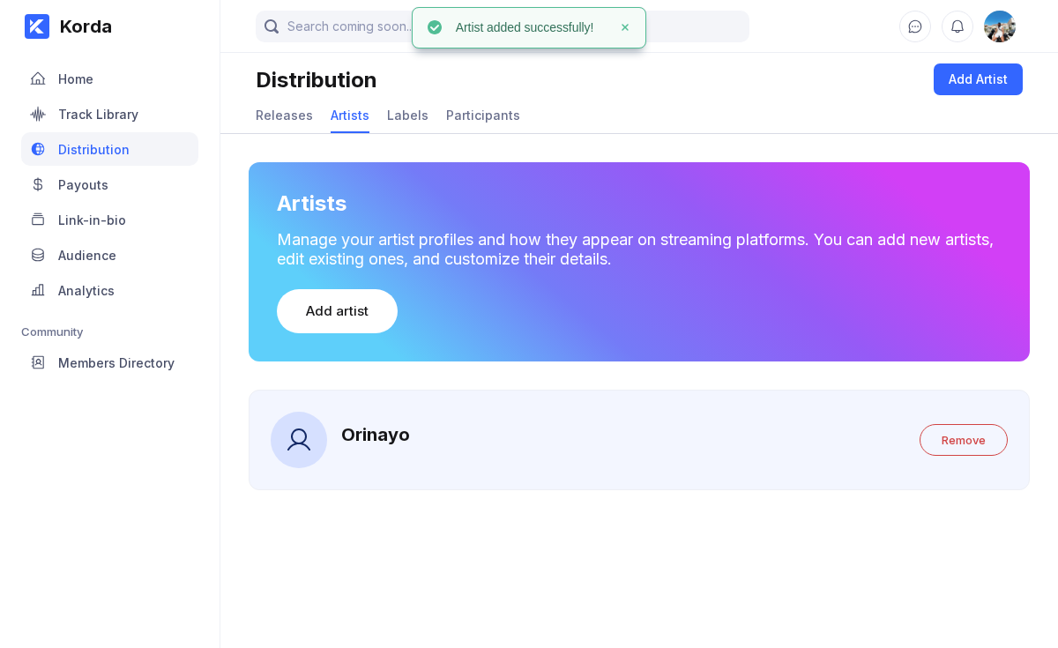
click at [372, 439] on div "Orinayo" at bounding box center [375, 434] width 69 height 21
click at [468, 115] on div "Participants" at bounding box center [483, 115] width 74 height 15
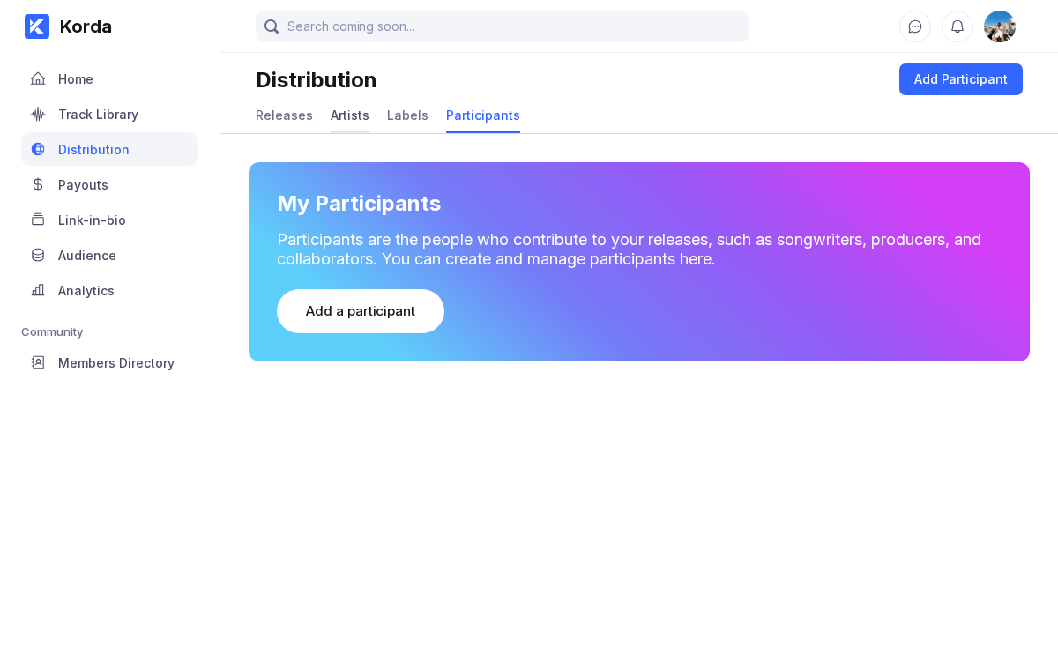
click at [353, 118] on div "Artists" at bounding box center [350, 115] width 39 height 15
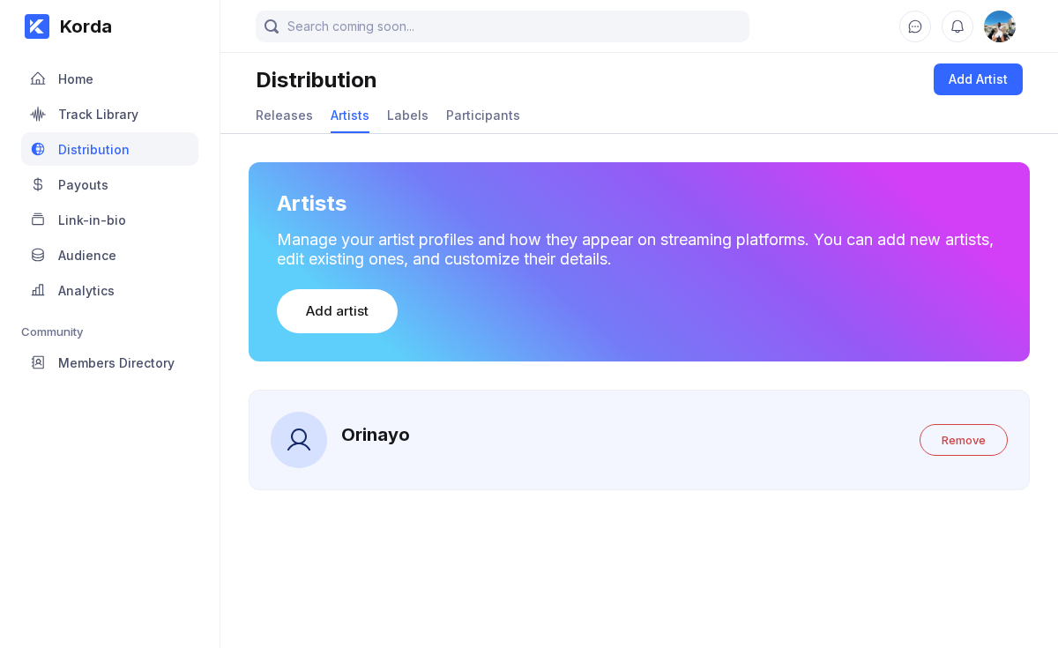
click at [394, 430] on div "Orinayo" at bounding box center [375, 434] width 69 height 21
click at [298, 123] on div "Releases" at bounding box center [284, 116] width 57 height 34
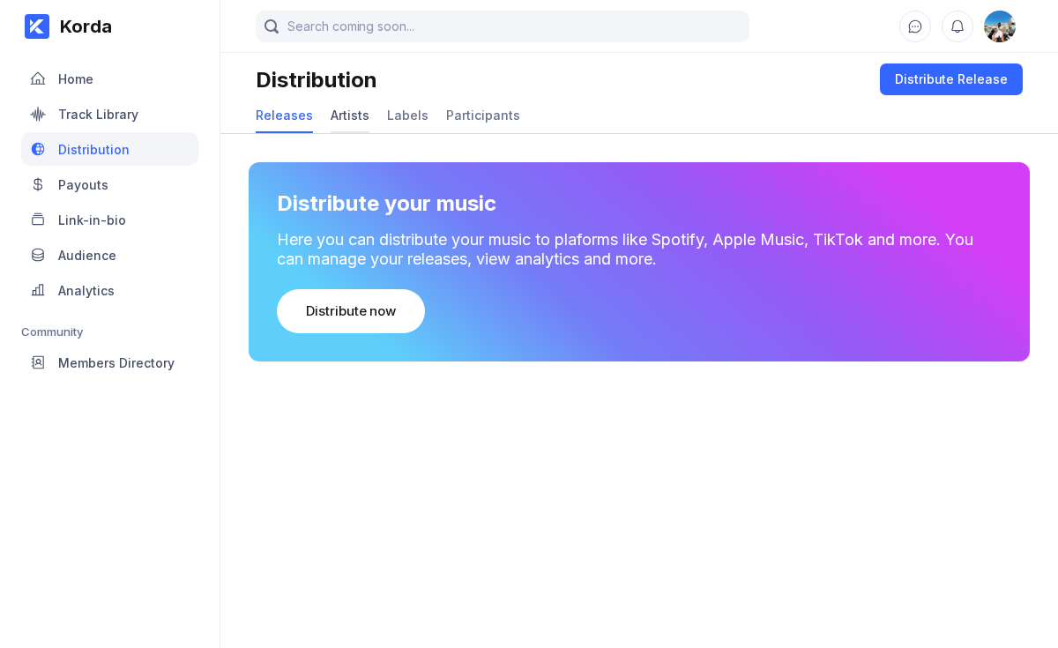
click at [342, 113] on div "Artists" at bounding box center [350, 115] width 39 height 15
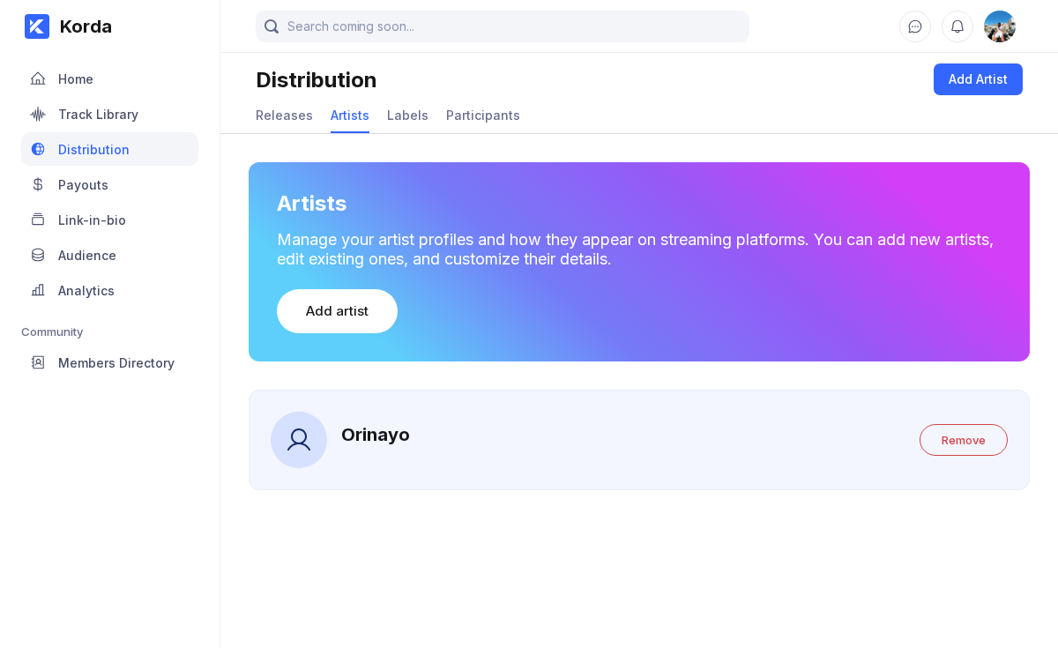
click at [366, 427] on div "Orinayo" at bounding box center [375, 434] width 69 height 21
click at [309, 439] on icon at bounding box center [299, 440] width 28 height 28
click at [292, 110] on div "Releases" at bounding box center [284, 115] width 57 height 15
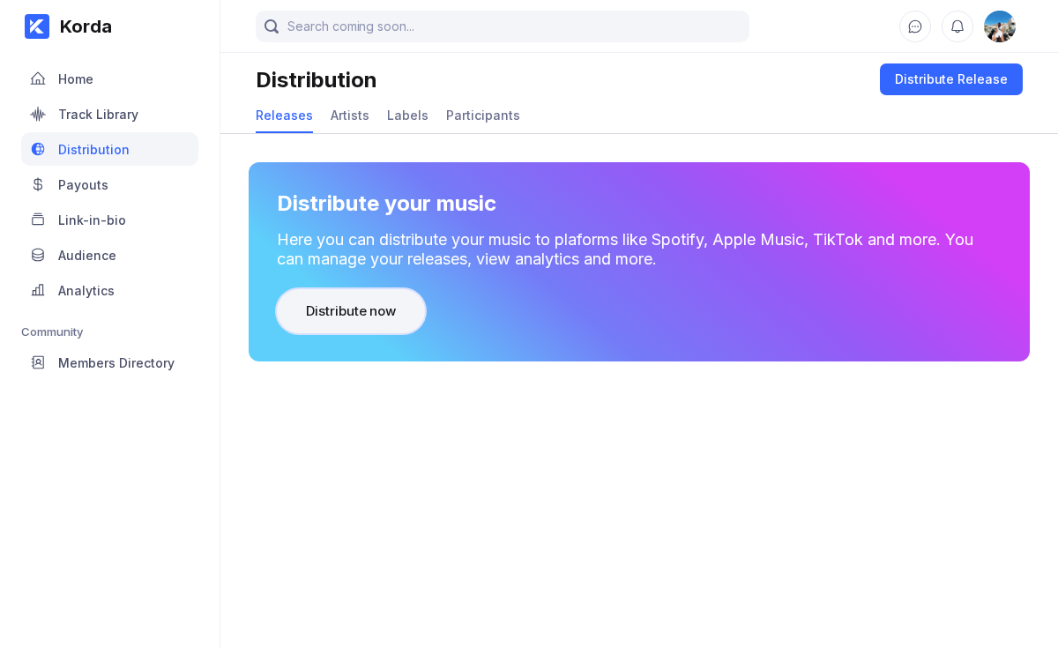
drag, startPoint x: 372, startPoint y: 308, endPoint x: 389, endPoint y: 308, distance: 16.7
click at [389, 308] on div "Distribute now" at bounding box center [351, 311] width 90 height 18
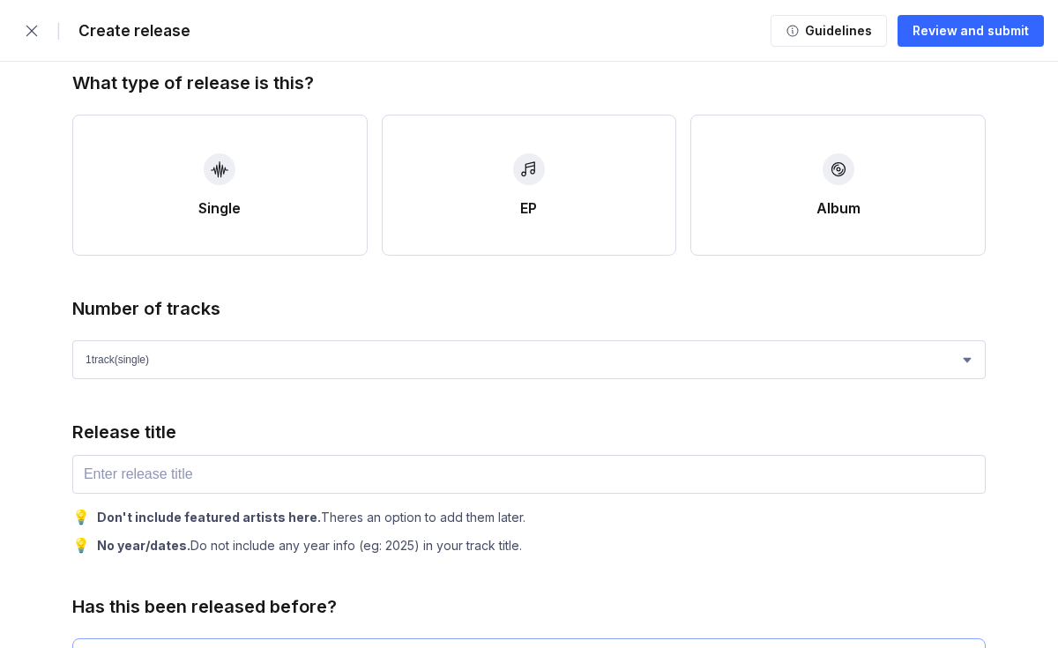
scroll to position [452, 0]
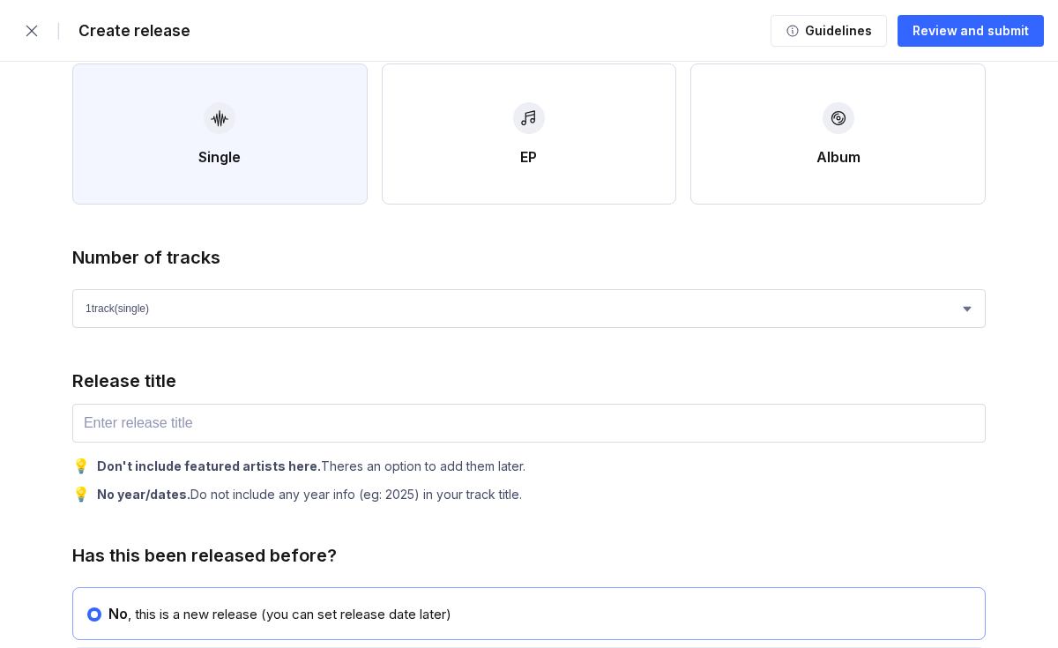
click at [319, 190] on button "Single" at bounding box center [219, 133] width 295 height 141
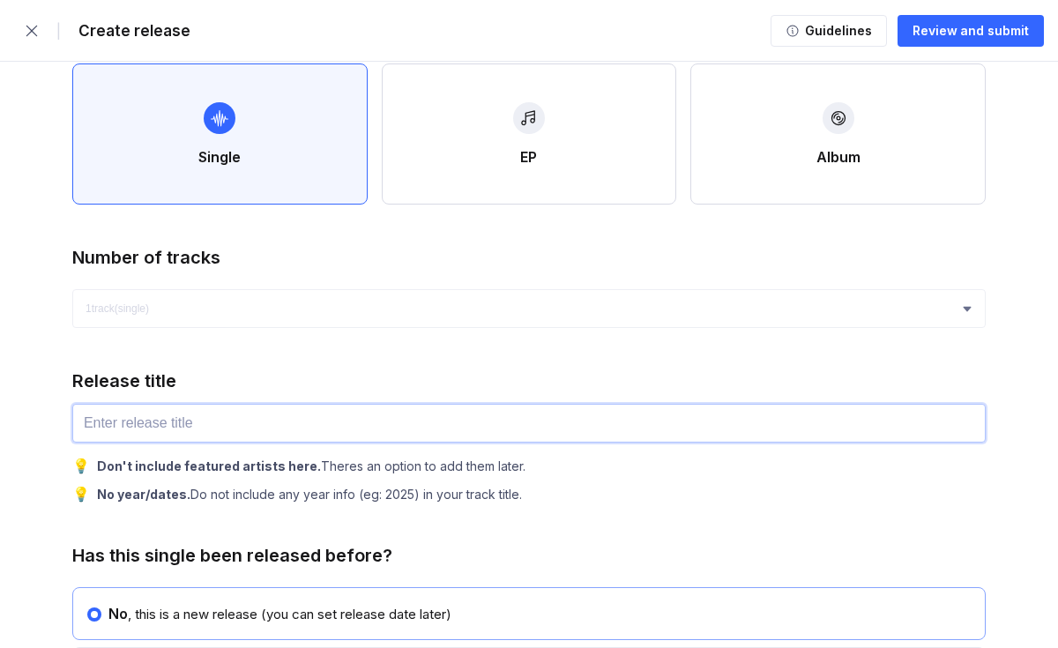
click at [490, 428] on input "text" at bounding box center [528, 423] width 913 height 39
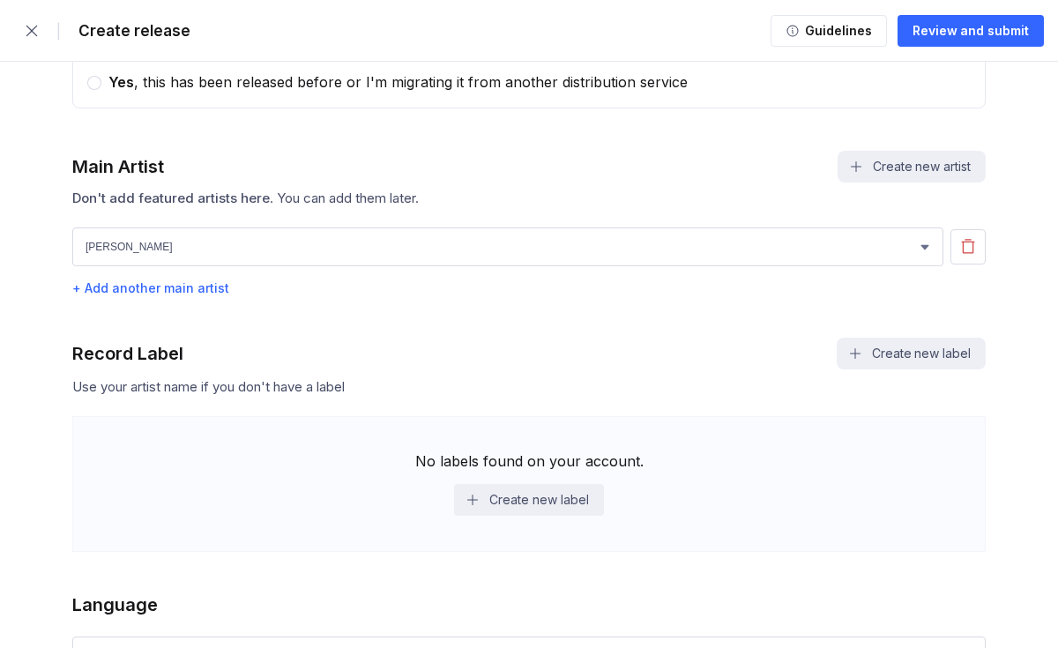
scroll to position [1045, 0]
type input "Where"
click at [638, 273] on div "[PERSON_NAME] [PERSON_NAME] + Add another main artist" at bounding box center [528, 261] width 913 height 68
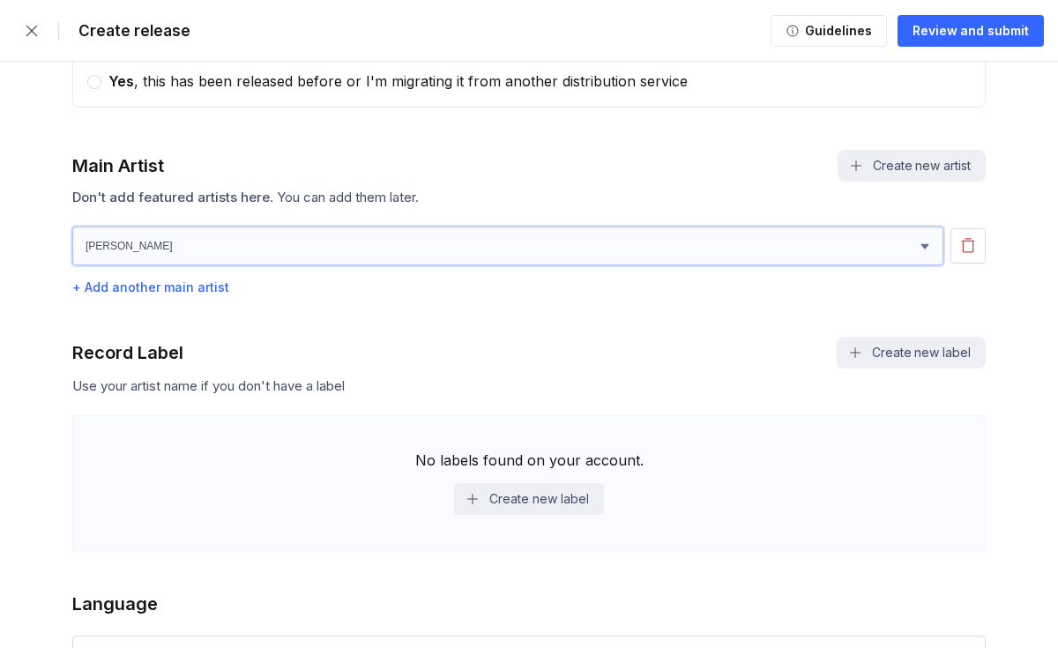
click at [631, 250] on select "[PERSON_NAME] [PERSON_NAME]" at bounding box center [507, 246] width 871 height 39
select select "97edc8f5-4f91-4538-99fe-2a51b17374dd"
click at [72, 228] on select "[PERSON_NAME] [PERSON_NAME]" at bounding box center [507, 246] width 871 height 39
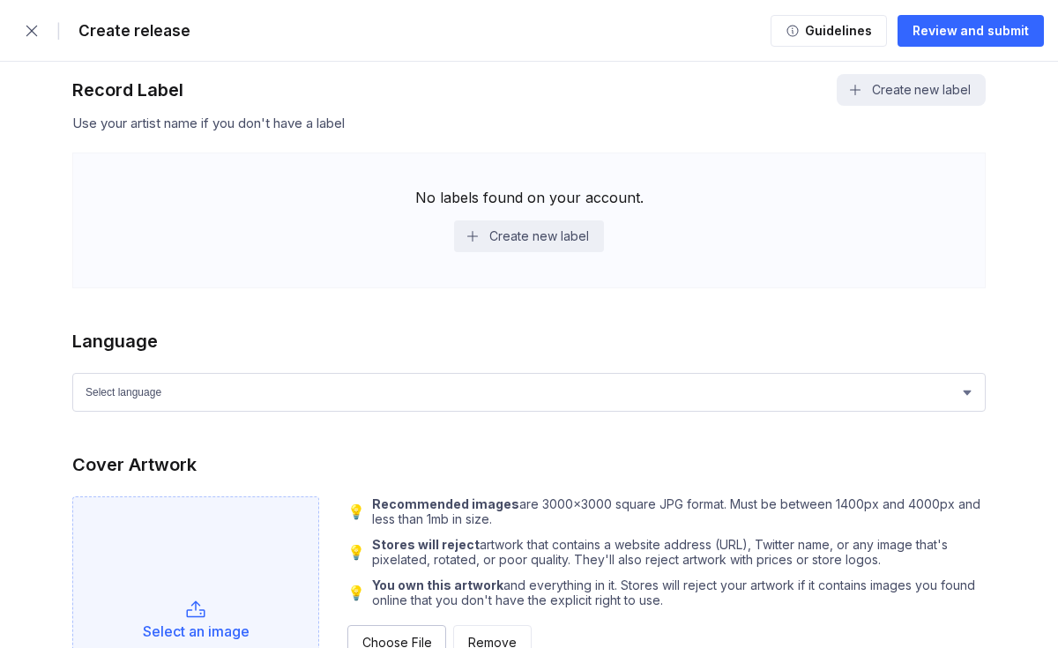
scroll to position [1302, 0]
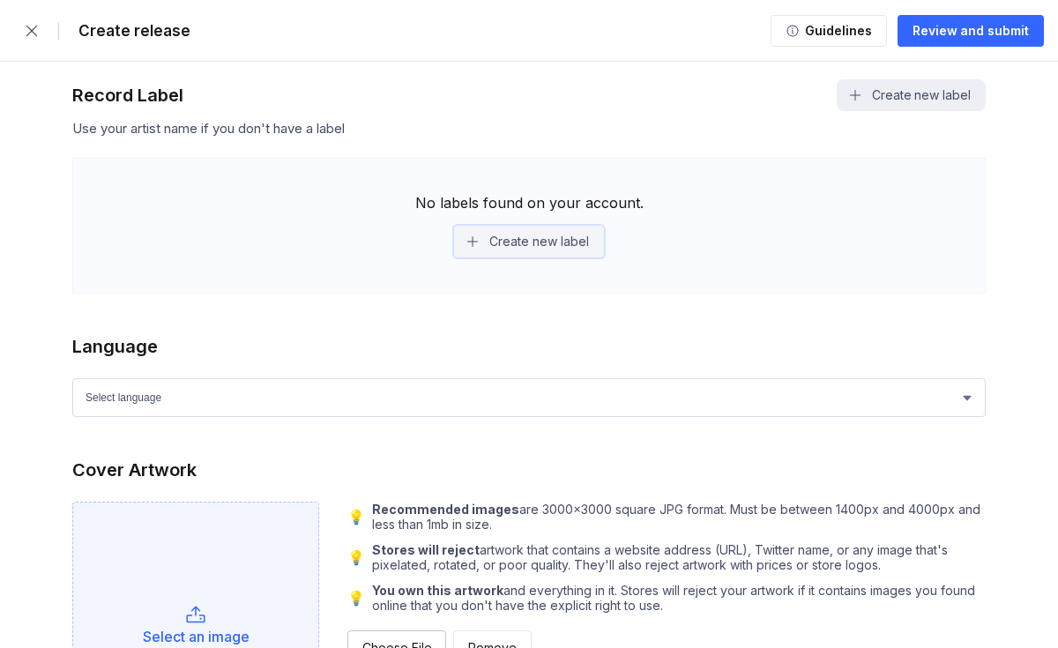
click at [566, 245] on button "Create new label" at bounding box center [528, 242] width 149 height 32
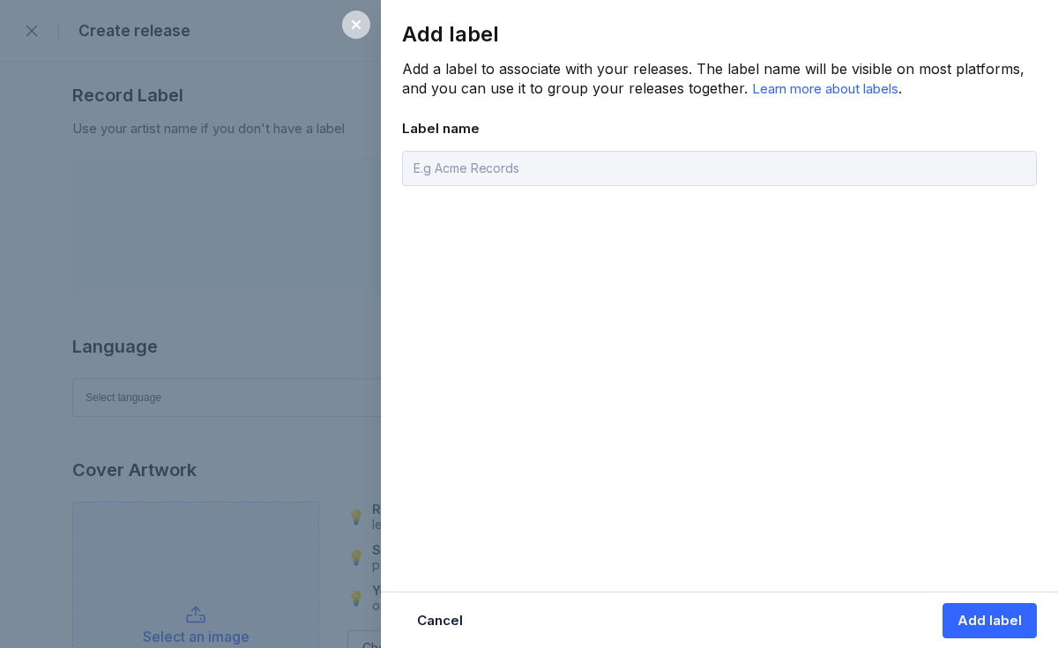
click at [359, 30] on icon at bounding box center [356, 25] width 14 height 14
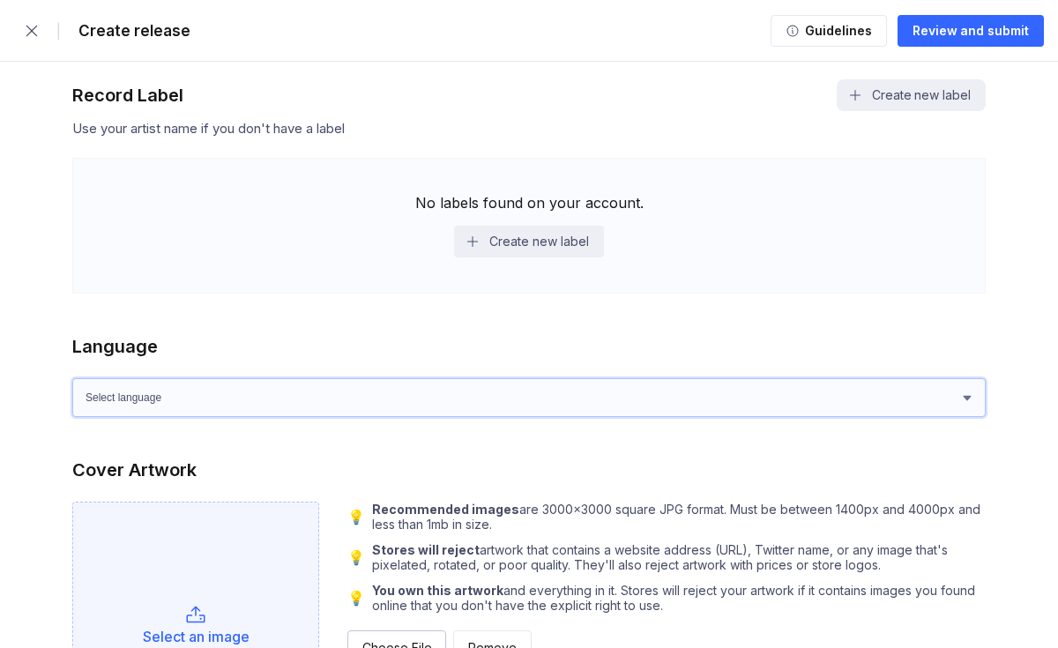
click at [432, 400] on select "Select language Afrikaans Akan Albanian Amharic Arabic Armenian Assamese Azerba…" at bounding box center [528, 397] width 913 height 39
select select "en"
click at [72, 379] on select "Select language Afrikaans Akan Albanian Amharic Arabic Armenian Assamese Azerba…" at bounding box center [528, 397] width 913 height 39
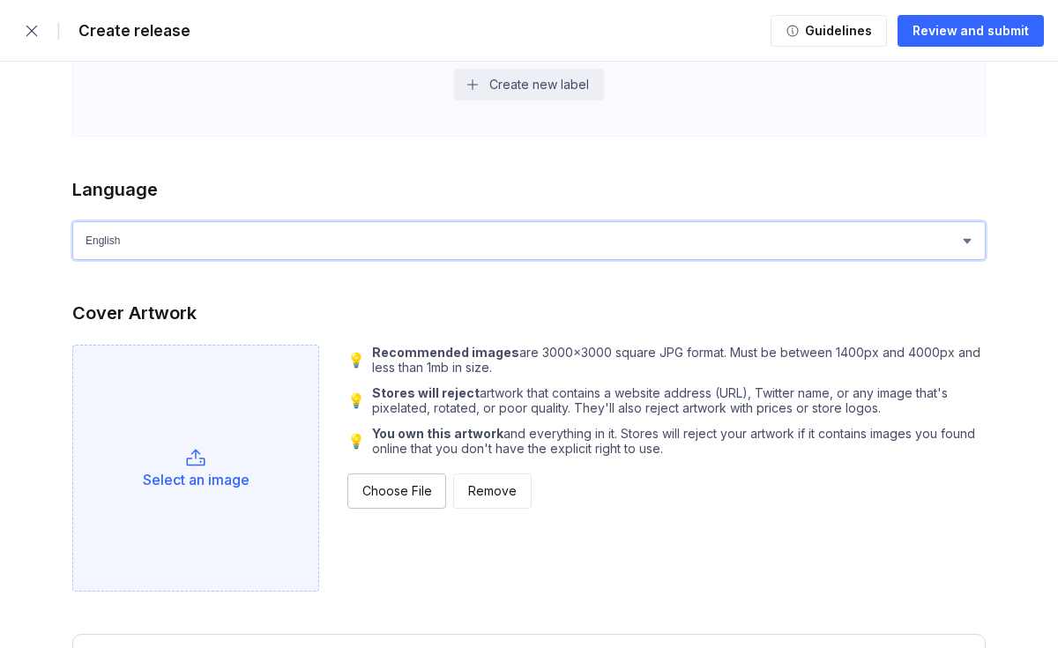
scroll to position [1523, 0]
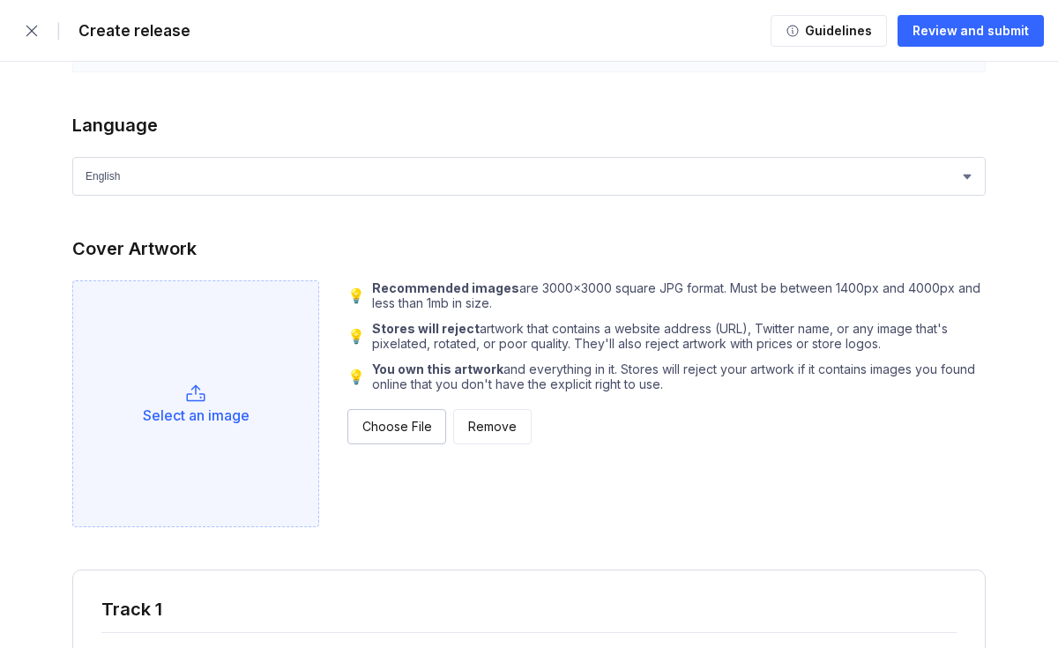
click at [218, 414] on div "Select an image" at bounding box center [196, 415] width 107 height 18
click at [228, 403] on div "Select an image" at bounding box center [195, 403] width 247 height 247
click at [165, 388] on div "Select an image" at bounding box center [195, 403] width 247 height 247
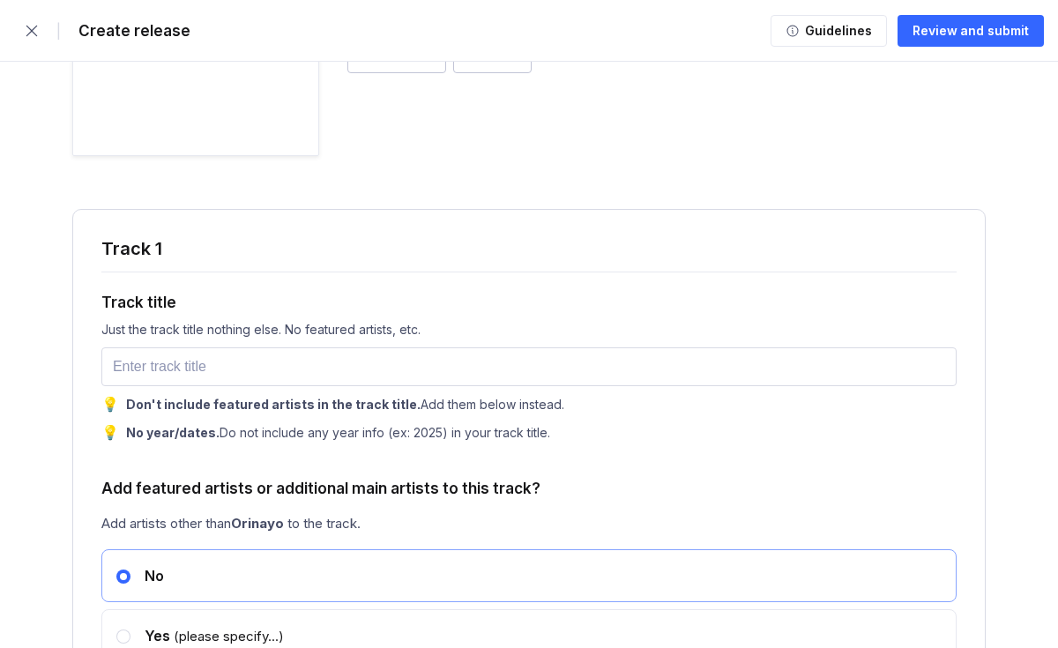
scroll to position [1902, 0]
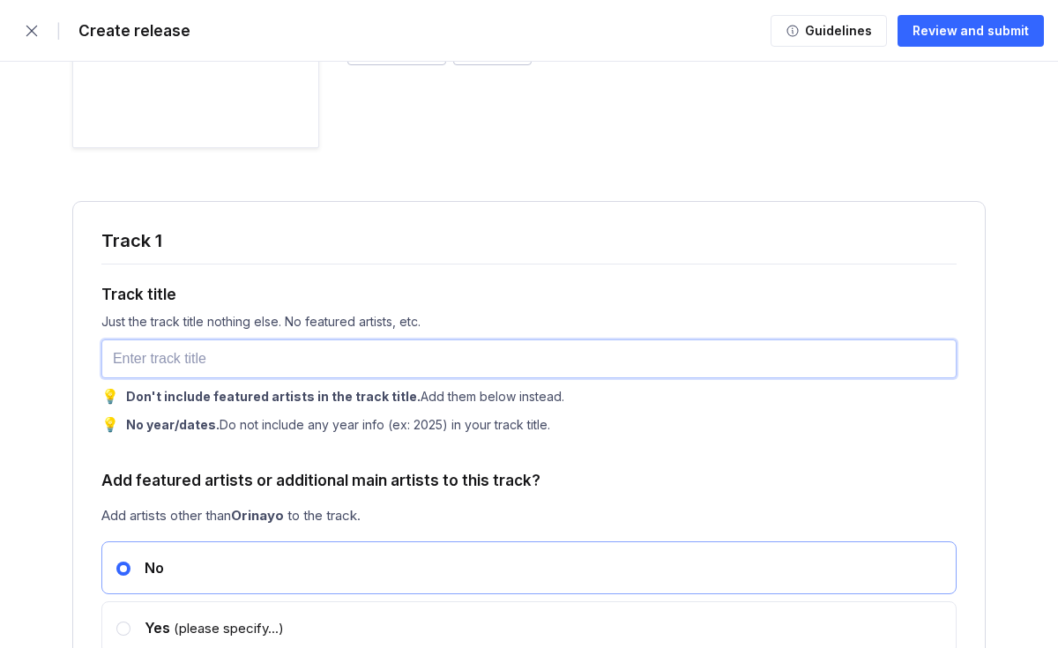
click at [536, 368] on input "text" at bounding box center [528, 358] width 855 height 39
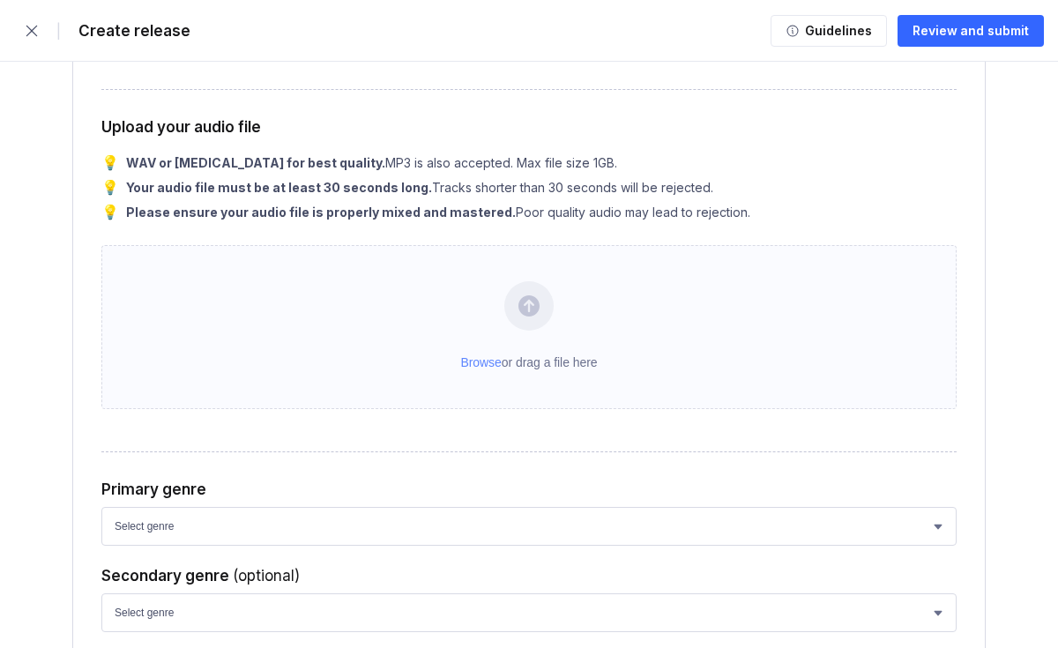
scroll to position [2514, 0]
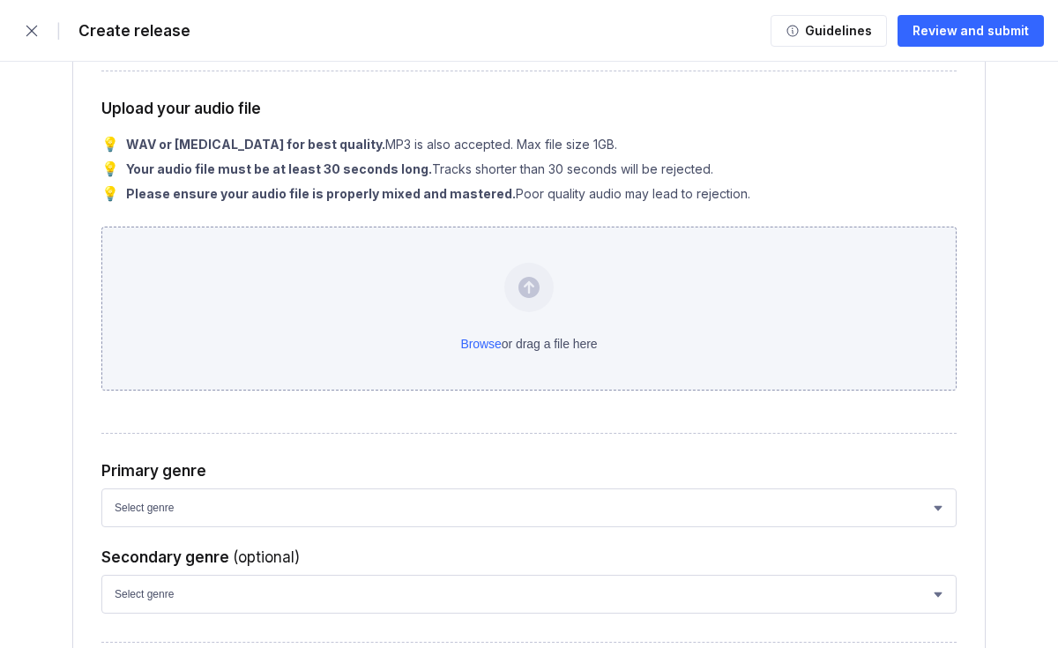
type input "Where"
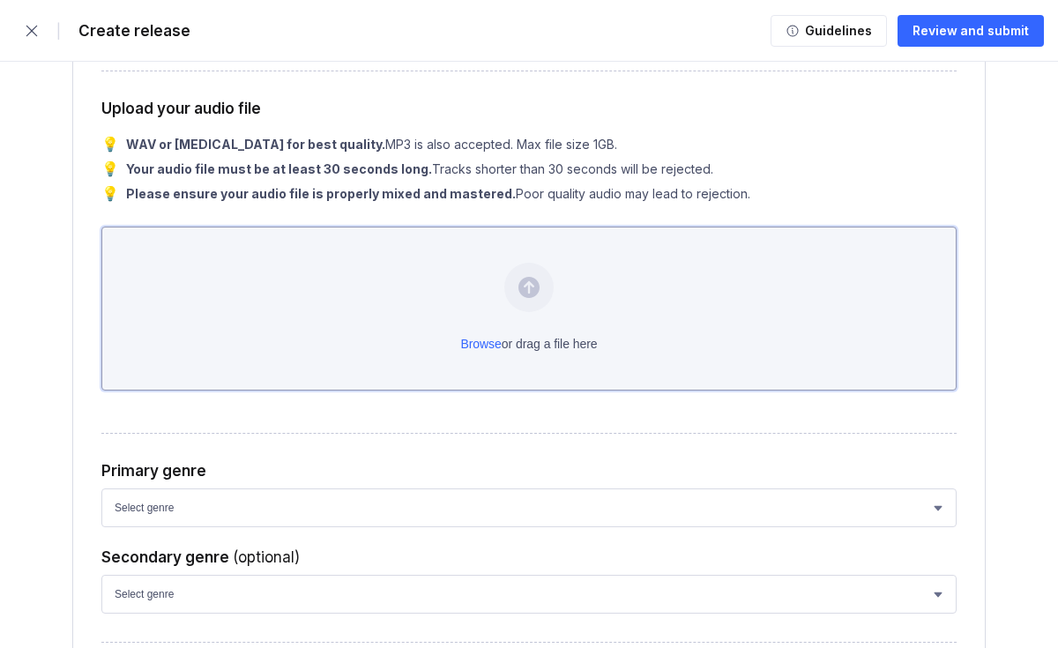
click at [576, 315] on div "Browse or drag a file here" at bounding box center [528, 309] width 855 height 164
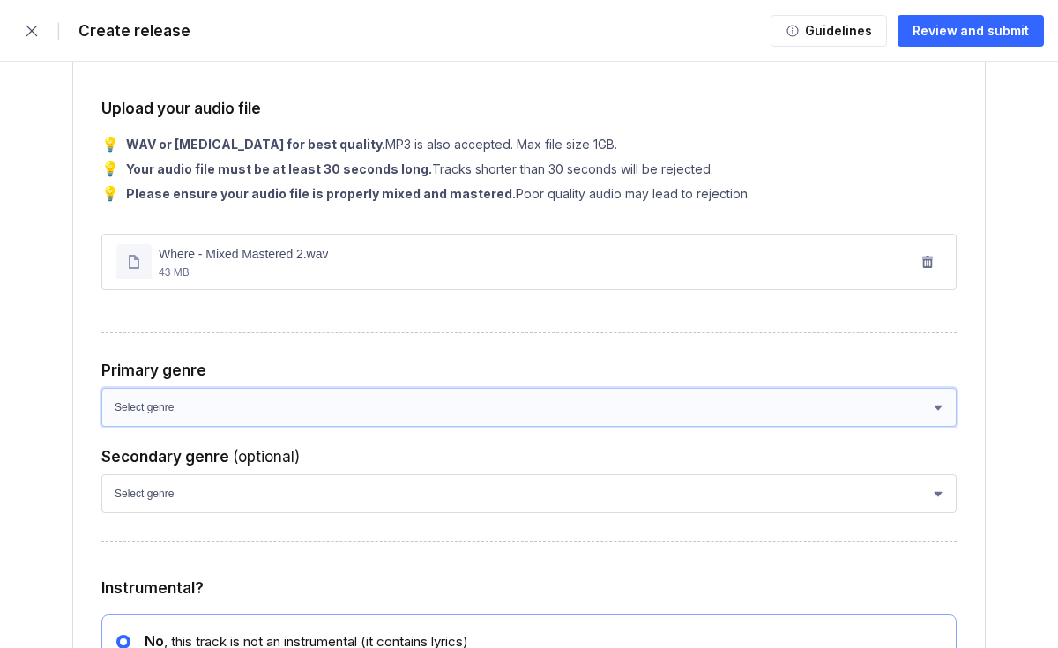
click at [576, 427] on select "Select genre African Afro-Beat Afro-Pop Afro-Soul Alternative Alternative Rock …" at bounding box center [528, 407] width 855 height 39
select select "3cd9178f-e7db-41a4-b387-580da3ddbb29"
click at [101, 395] on select "Select genre African Afro-Beat Afro-Pop Afro-Soul Alternative Alternative Rock …" at bounding box center [528, 407] width 855 height 39
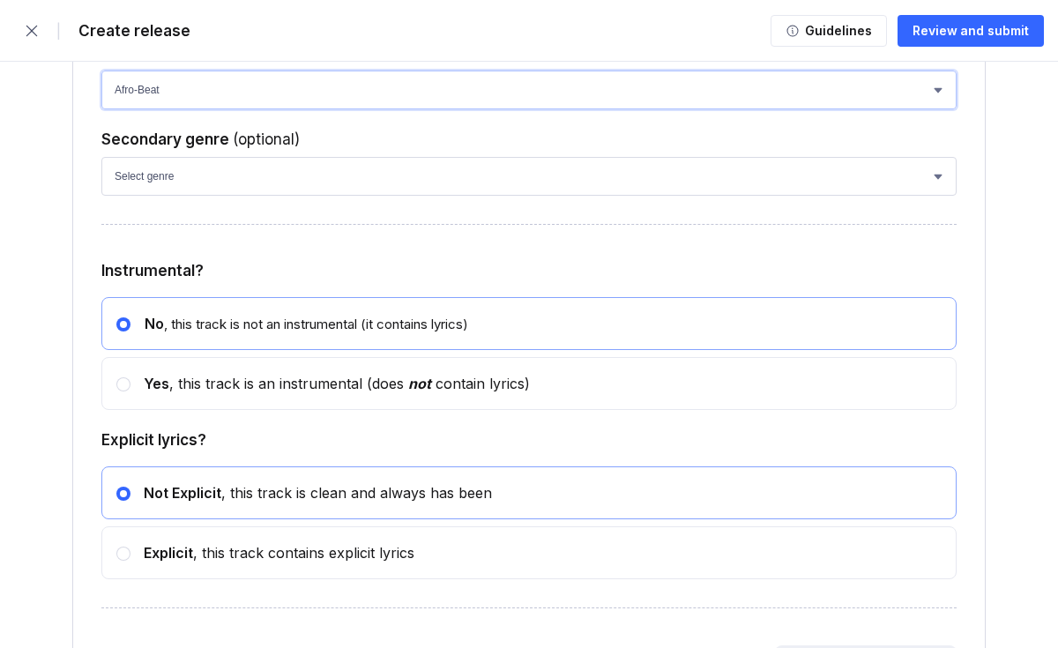
scroll to position [2835, 0]
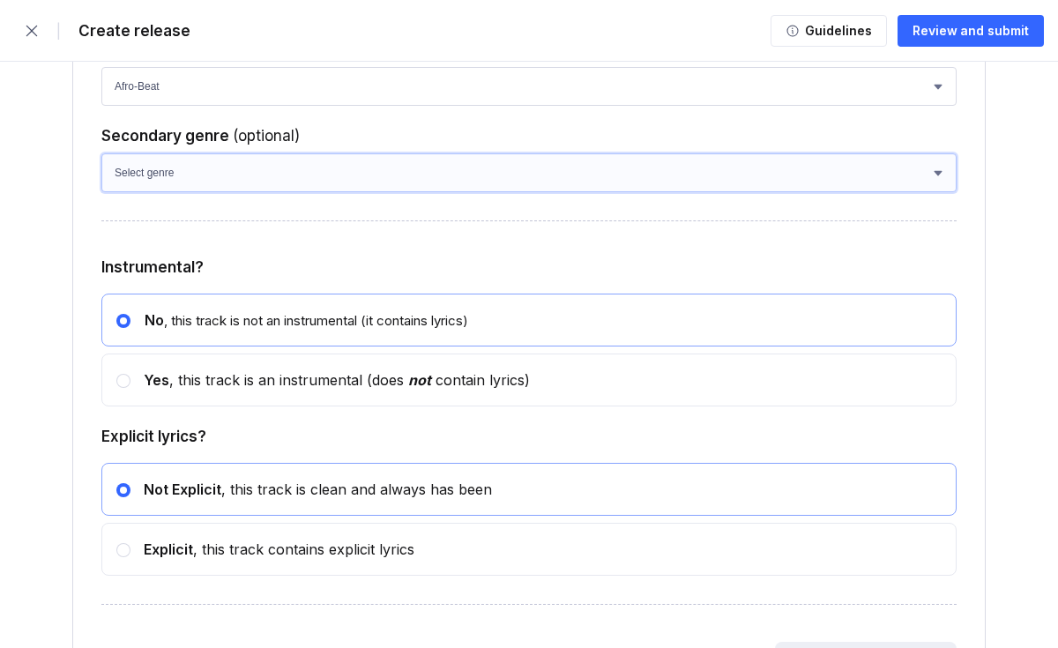
click at [521, 192] on select "Select genre African Afro-Pop Afro-Soul Alternative Alternative Rock Alternativ…" at bounding box center [528, 172] width 855 height 39
select select "8f8d68ef-aa43-4e16-8c32-2cfc06566afd"
click at [101, 161] on select "Select genre African Afro-Pop Afro-Soul Alternative Alternative Rock Alternativ…" at bounding box center [528, 172] width 855 height 39
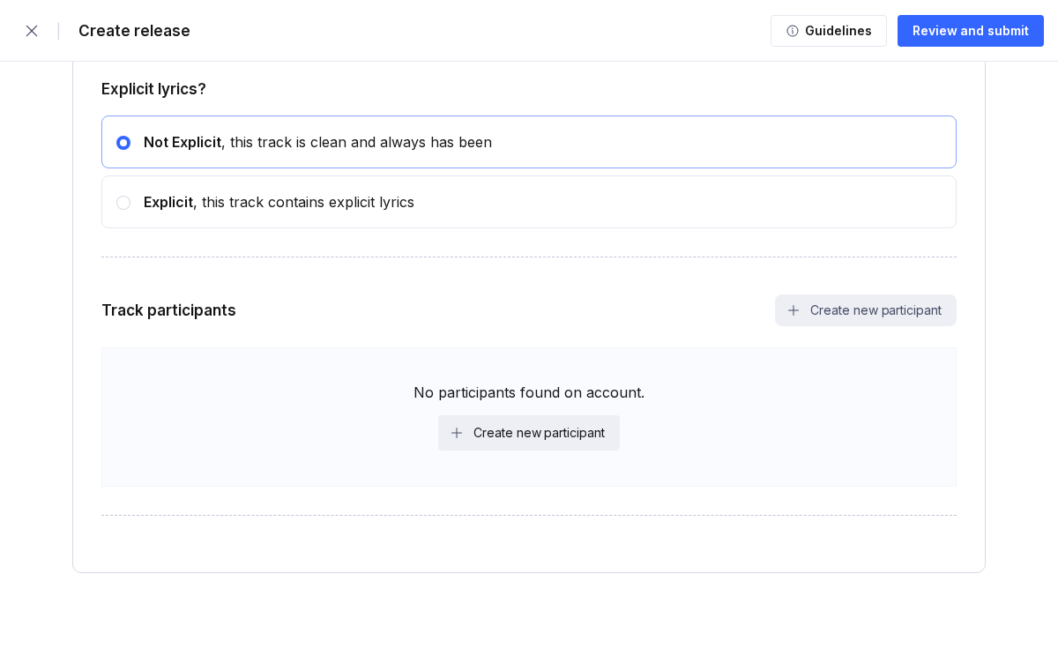
scroll to position [3200, 0]
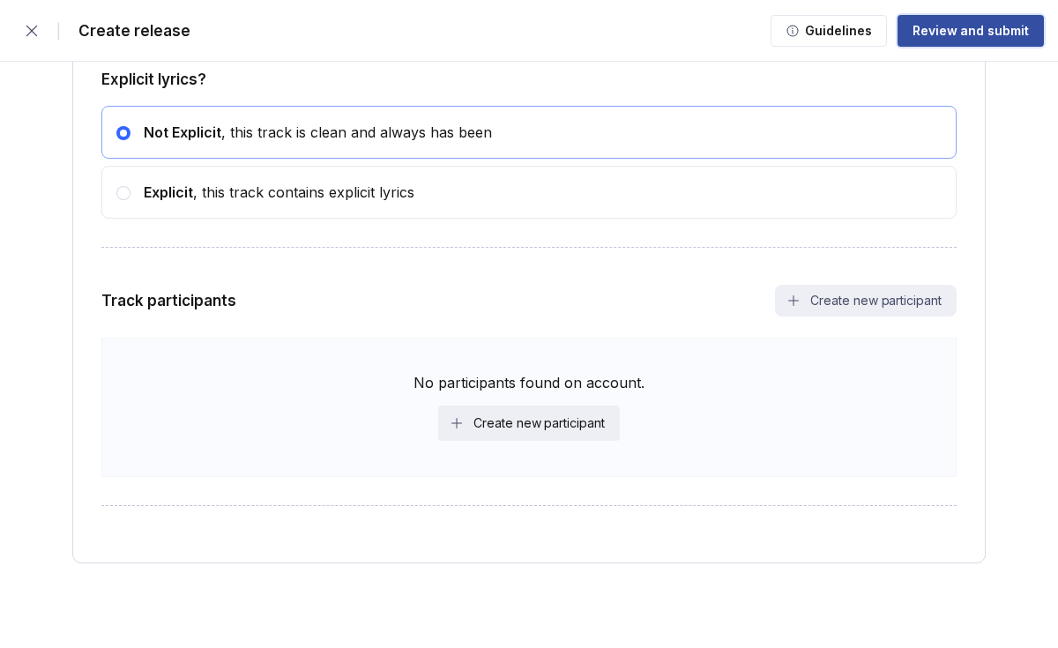
click at [931, 32] on div "Review and submit" at bounding box center [970, 31] width 116 height 18
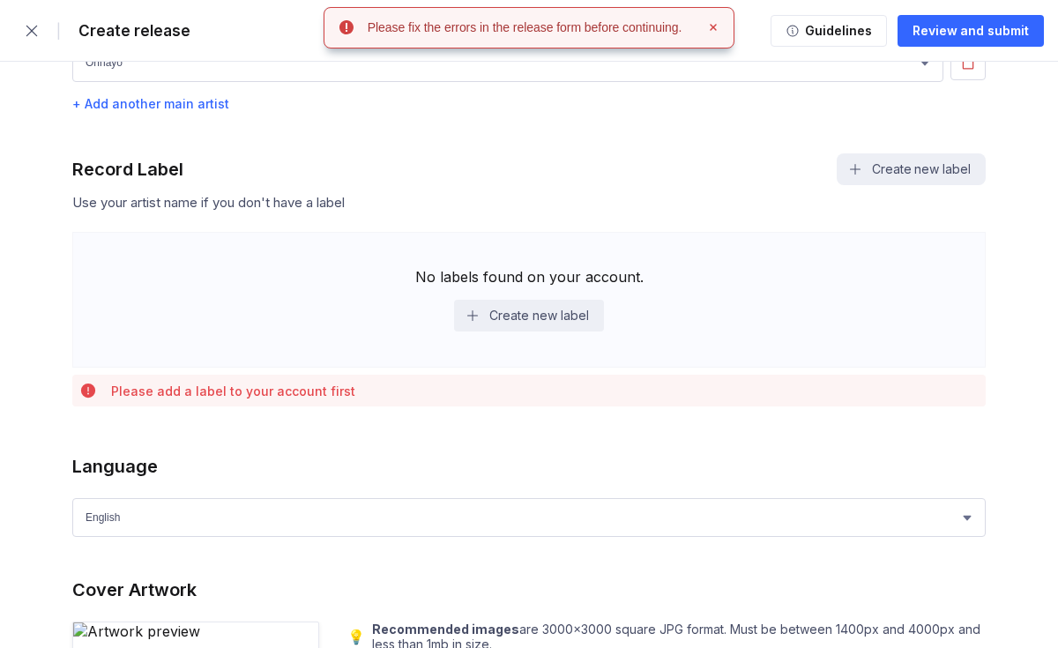
scroll to position [1226, 0]
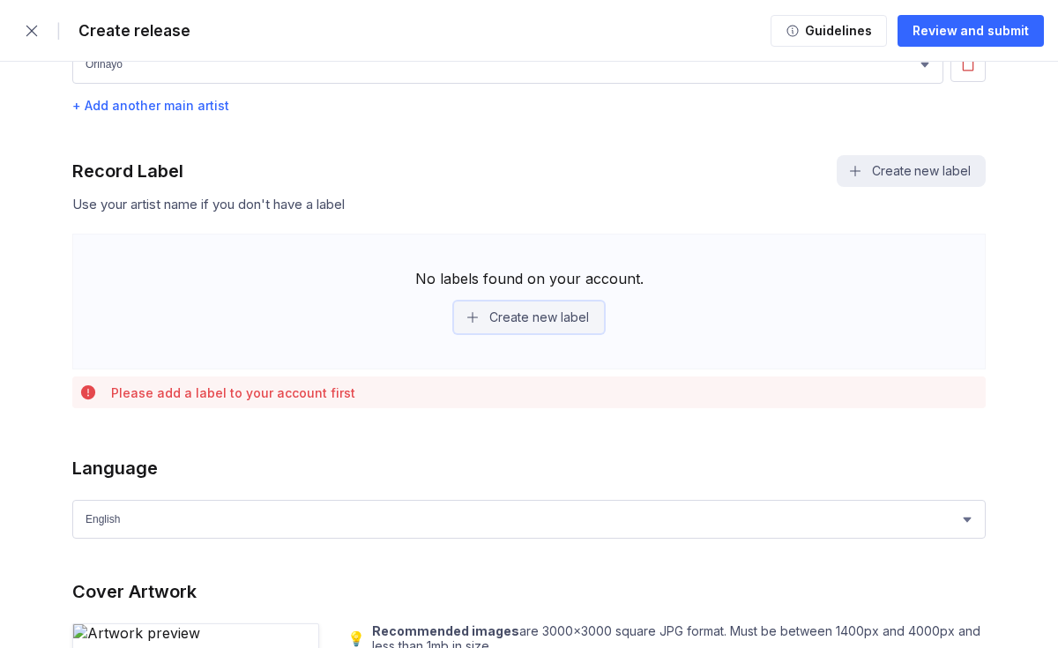
click at [576, 315] on button "Create new label" at bounding box center [528, 317] width 149 height 32
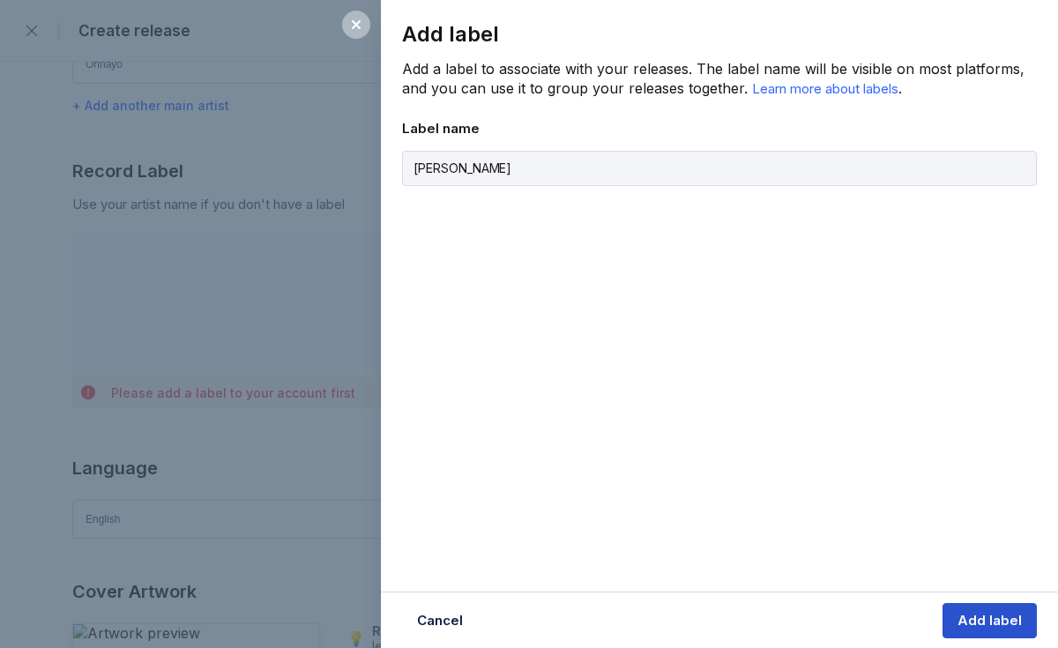
type input "[PERSON_NAME]"
click at [964, 612] on div "Add label" at bounding box center [989, 621] width 64 height 18
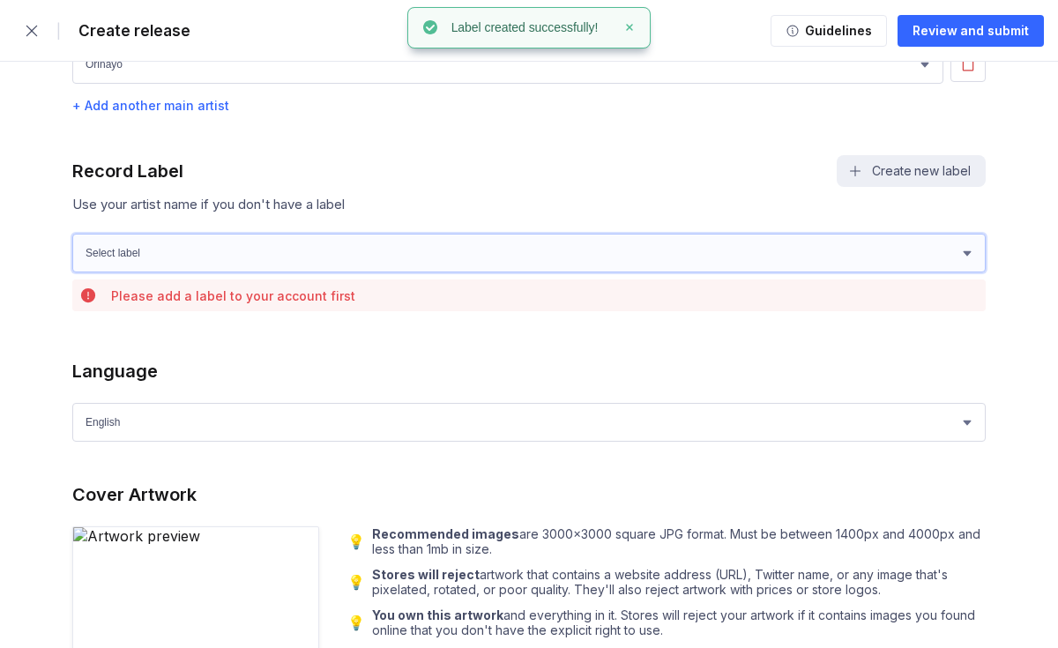
click at [715, 262] on select "Select label Orinayo Ojo" at bounding box center [528, 253] width 913 height 39
select select "5274021e-adc1-48f1-9bfb-a8051668c914"
click at [72, 234] on select "Select label Orinayo Ojo" at bounding box center [528, 253] width 913 height 39
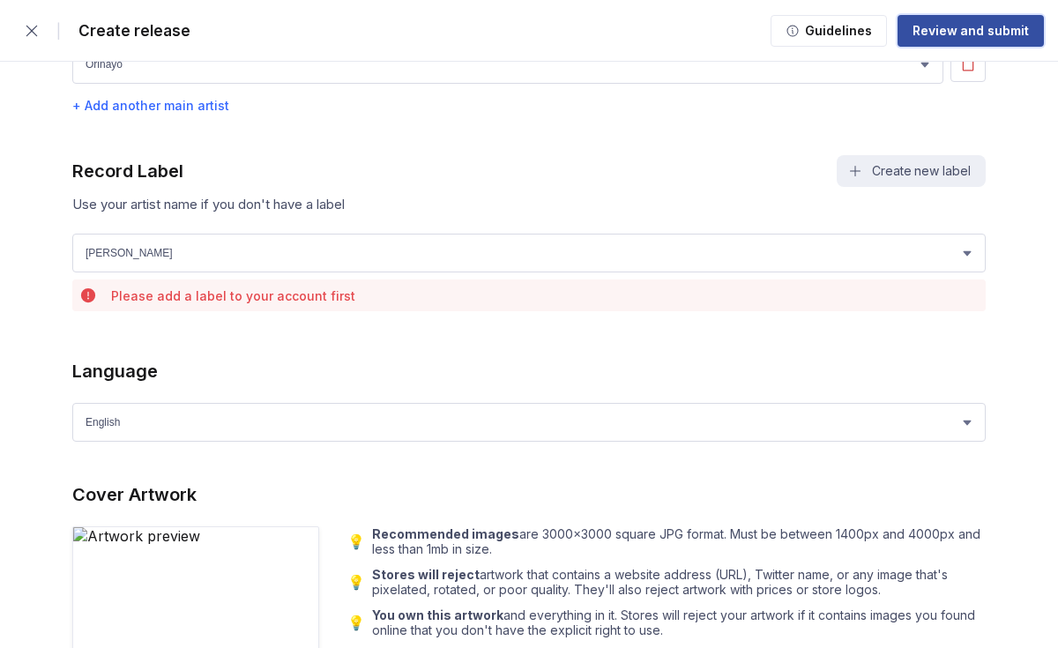
click at [970, 37] on div "Review and submit" at bounding box center [970, 31] width 116 height 18
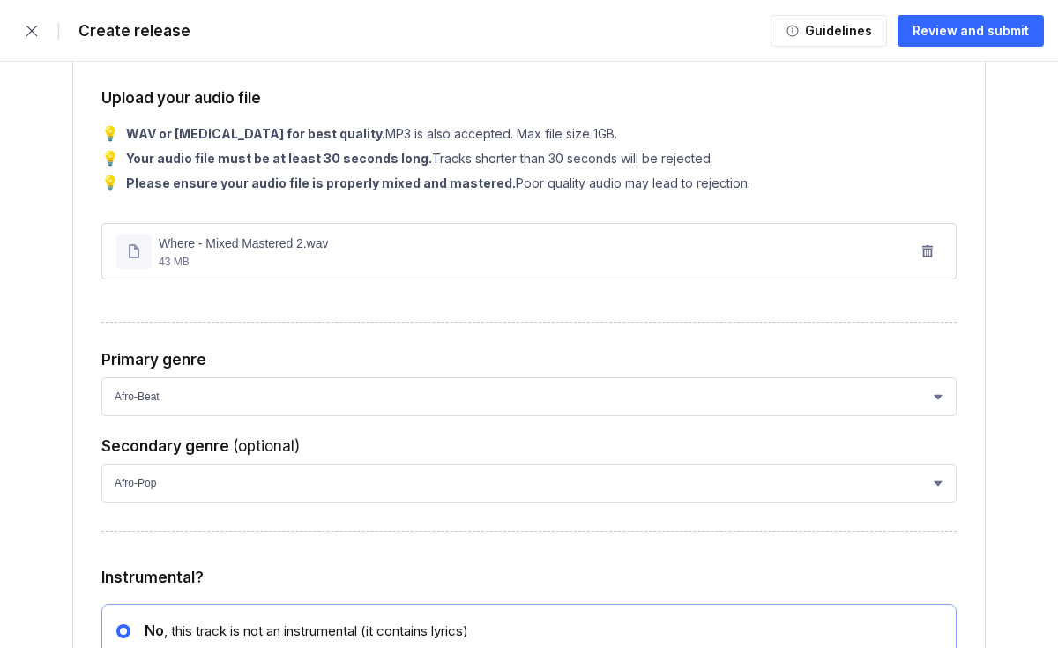
scroll to position [2429, 0]
click at [680, 351] on div "Track 1 Track title Just the track title nothing else. No featured artists, etc…" at bounding box center [528, 426] width 913 height 1698
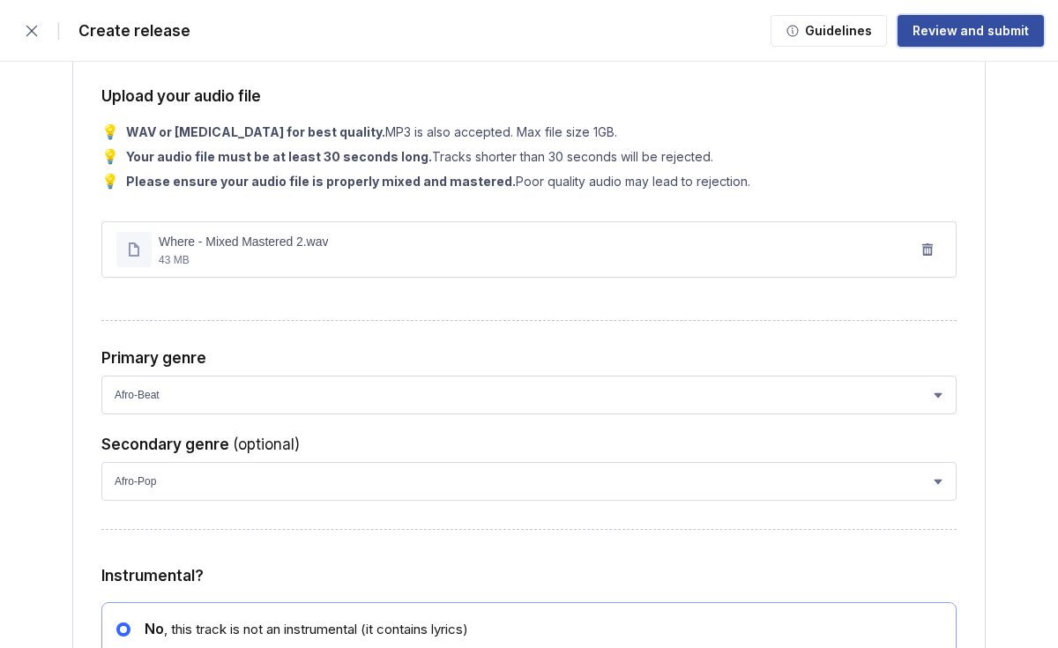
click at [947, 39] on div "Review and submit" at bounding box center [970, 31] width 116 height 18
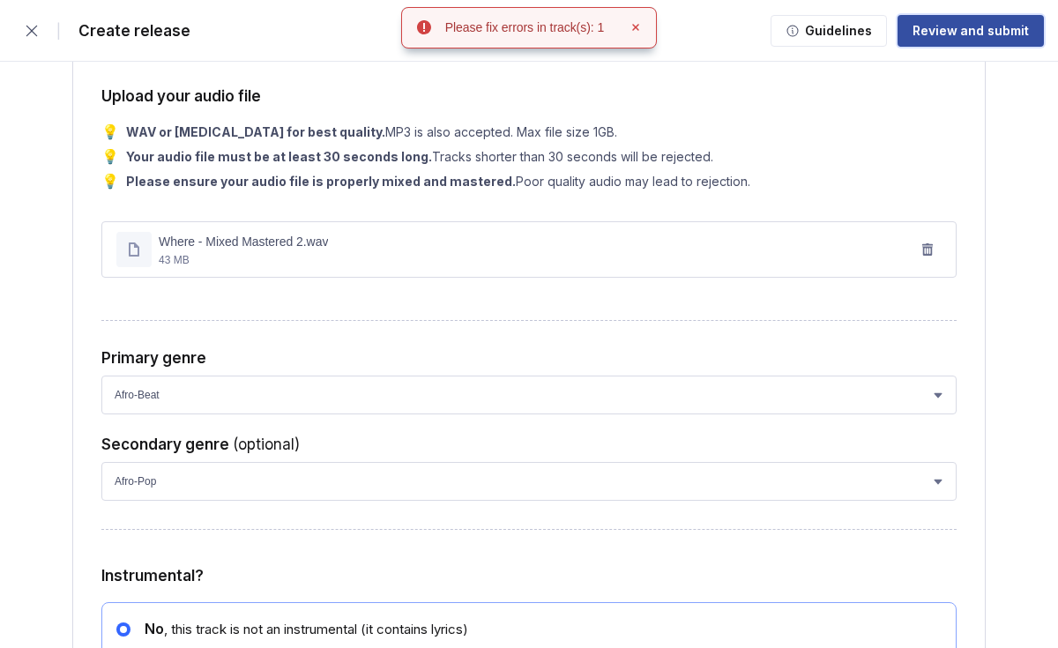
click at [947, 39] on div "Review and submit" at bounding box center [970, 31] width 116 height 18
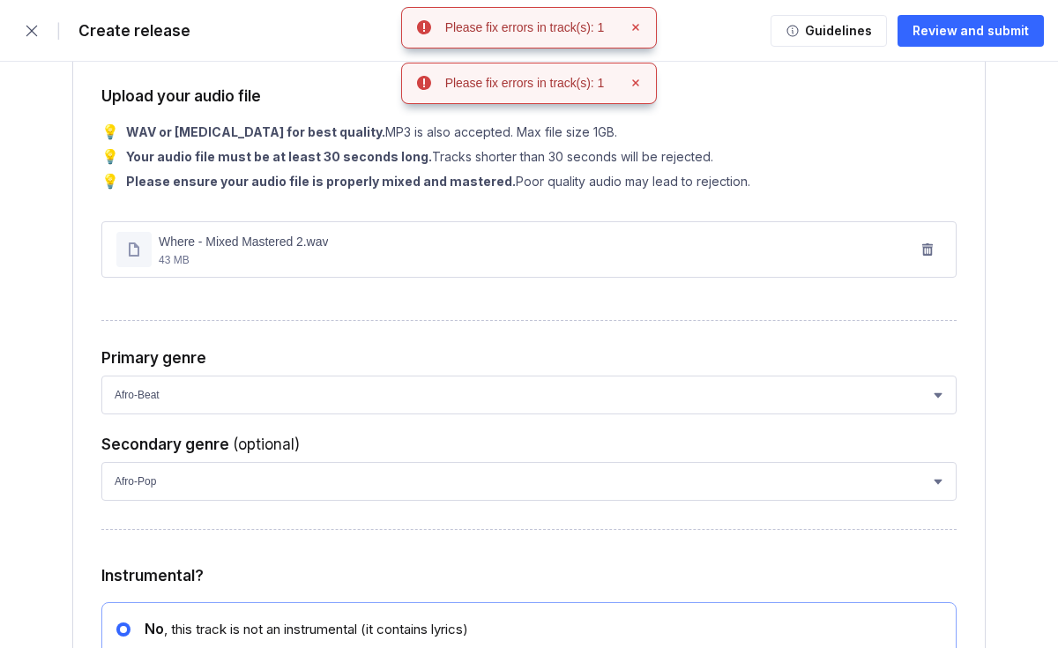
click at [585, 96] on div "Please fix errors in track(s): 1" at bounding box center [529, 83] width 256 height 41
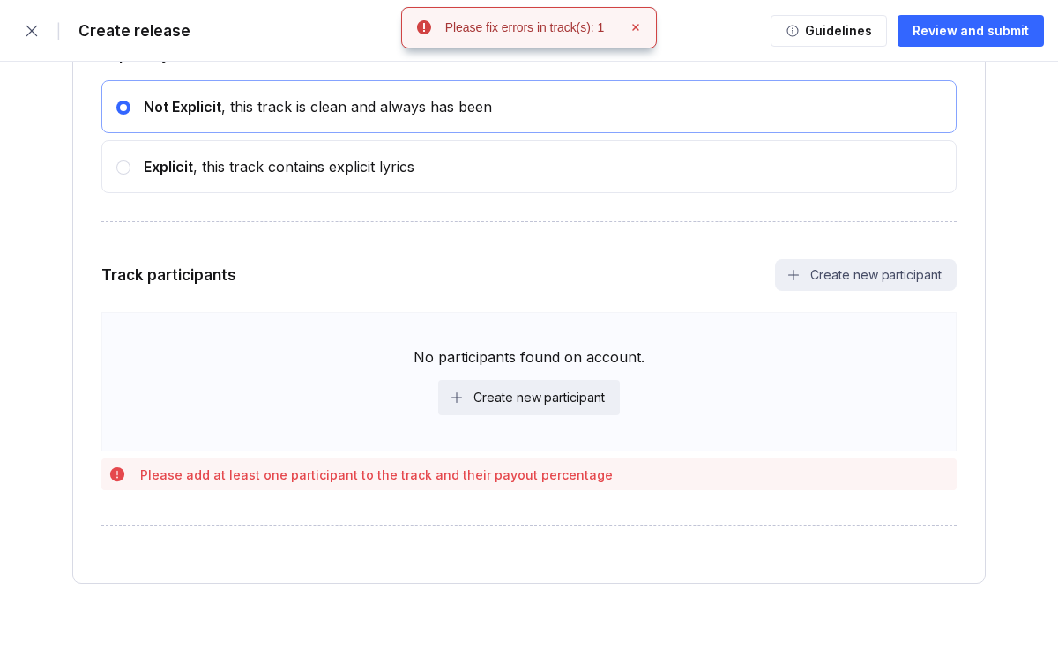
scroll to position [3149, 0]
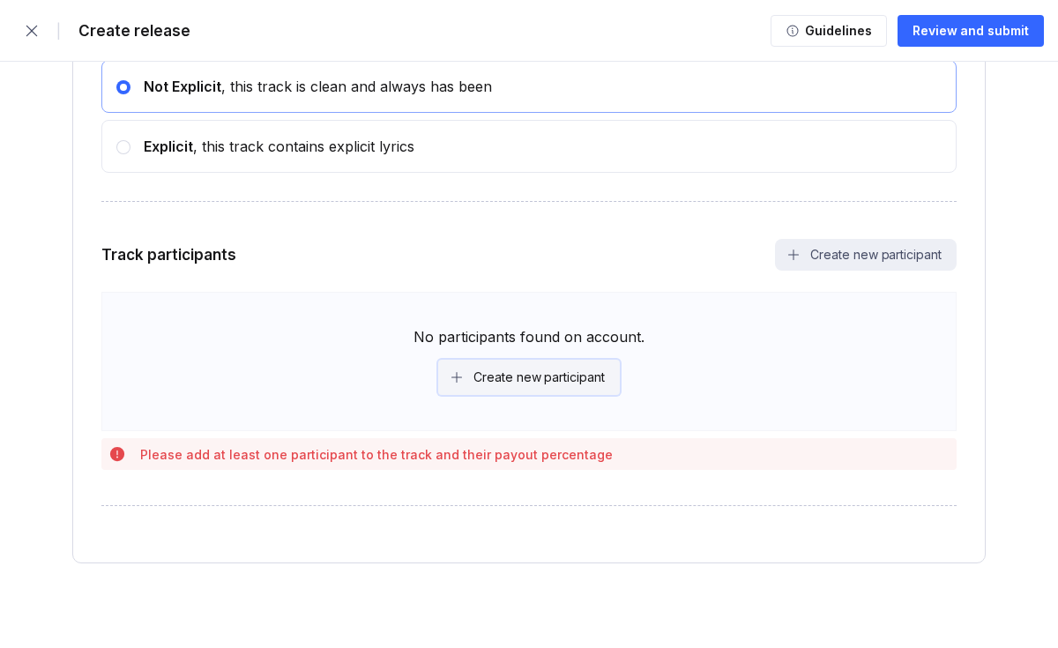
click at [553, 378] on div "Create new participant" at bounding box center [538, 377] width 131 height 18
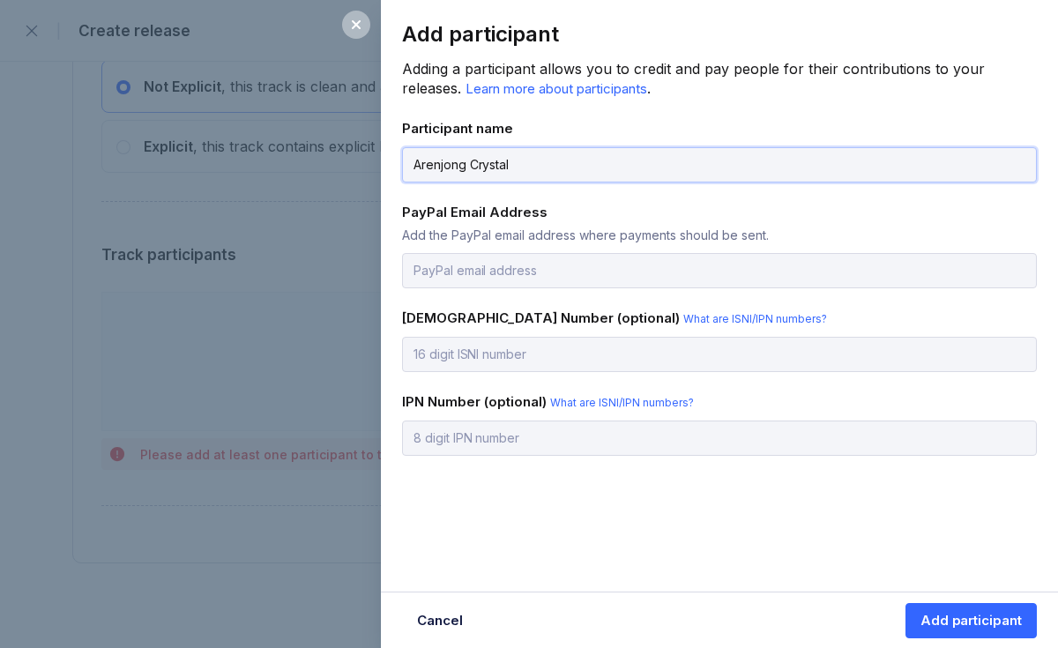
type input "Arenjong Crystal"
click at [624, 278] on input "email" at bounding box center [719, 270] width 635 height 35
type input "[EMAIL_ADDRESS][DOMAIN_NAME]"
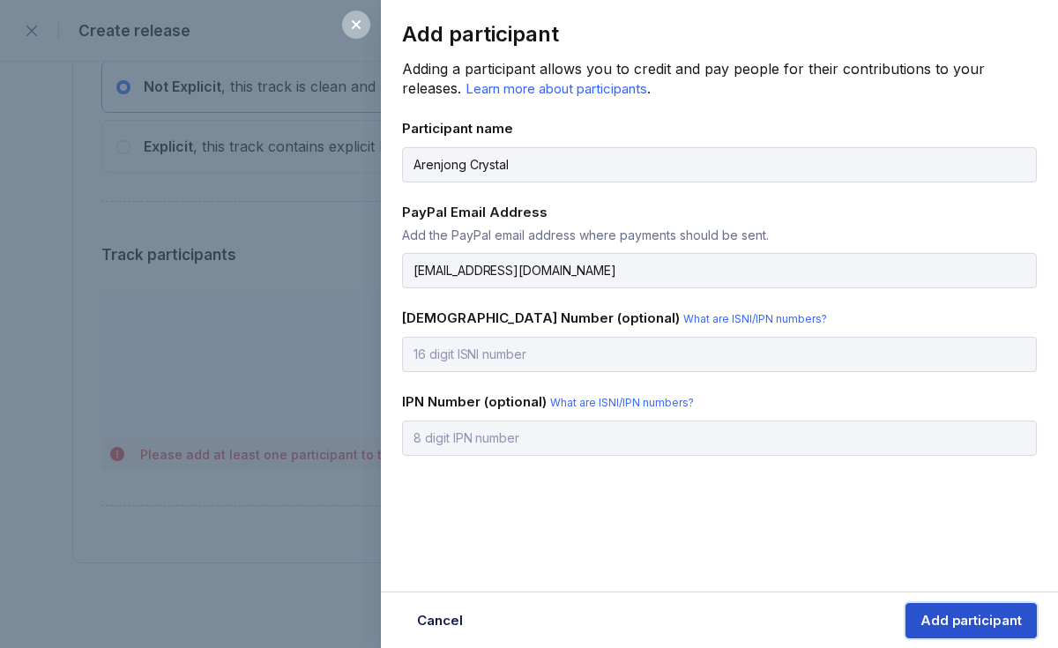
click at [967, 617] on div "Add participant" at bounding box center [970, 621] width 101 height 18
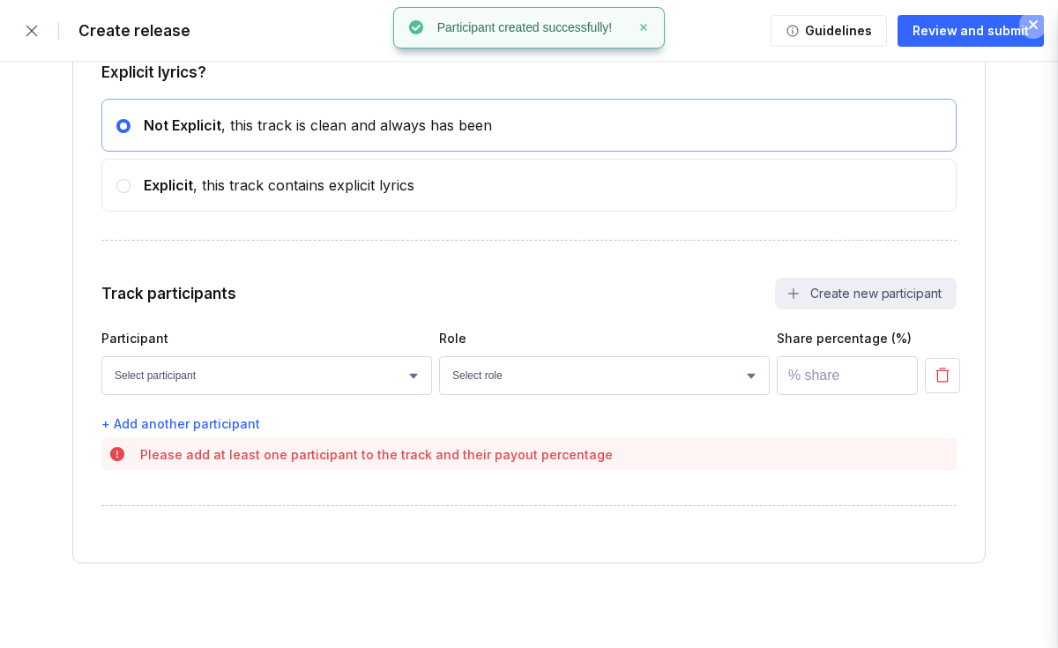
scroll to position [3111, 0]
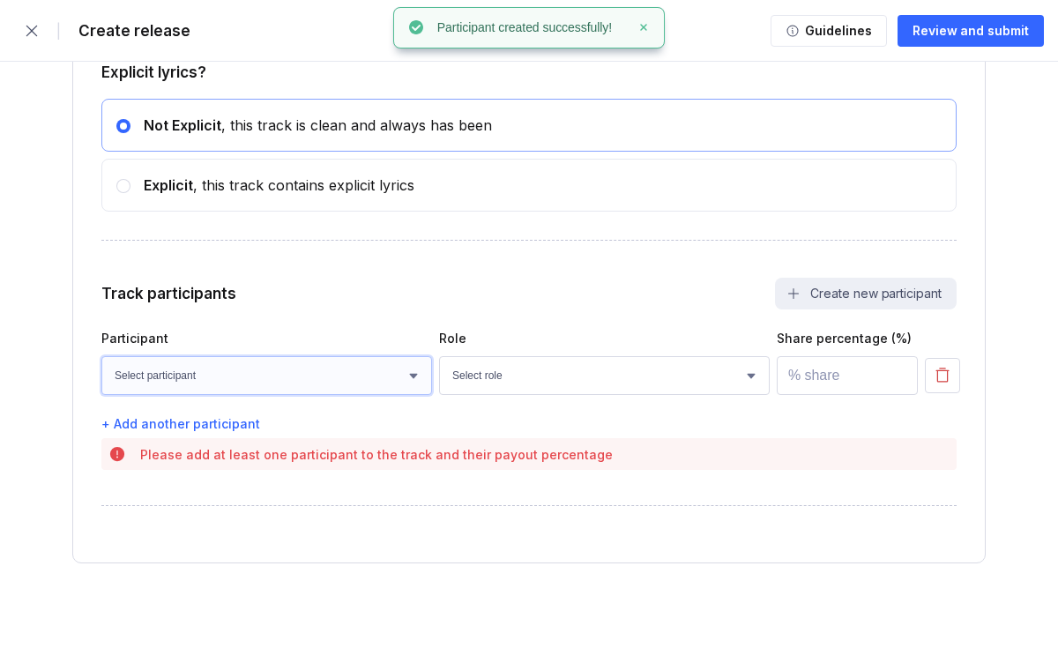
click at [373, 390] on select "Select participant Arenjong Crystal" at bounding box center [266, 375] width 331 height 39
select select "d62be9e9-ba99-42ad-9e6b-c59e174f32b8"
click at [101, 356] on select "Select participant Arenjong Crystal" at bounding box center [266, 375] width 331 height 39
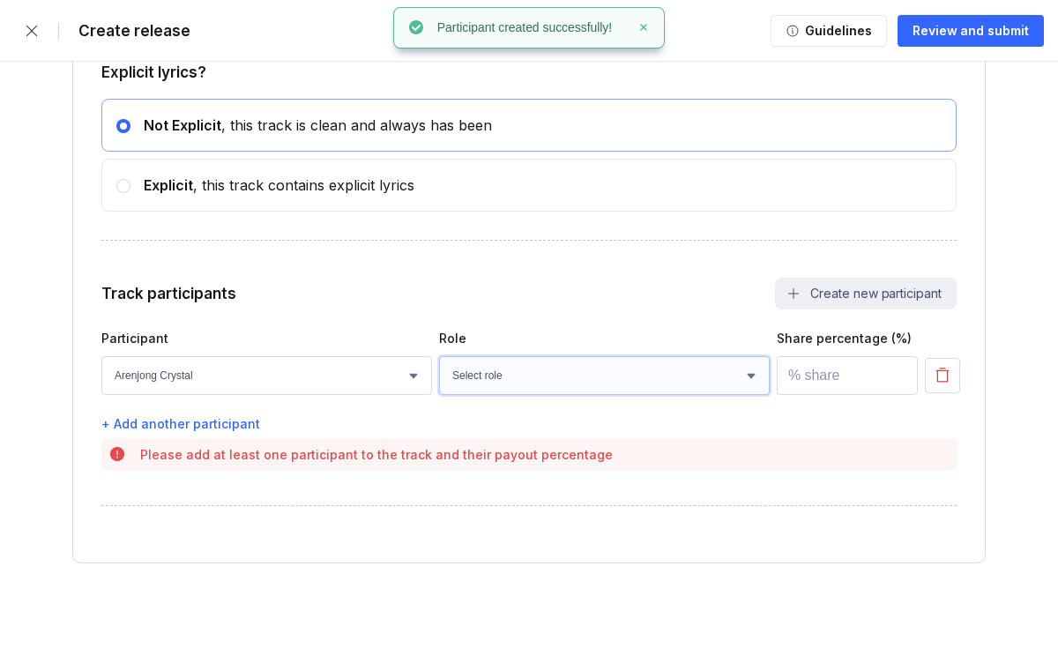
click at [529, 371] on select "Select role Actor A&R Arranger Artwork Author (Lyrics) Bass Choir Composer (Mus…" at bounding box center [604, 375] width 331 height 39
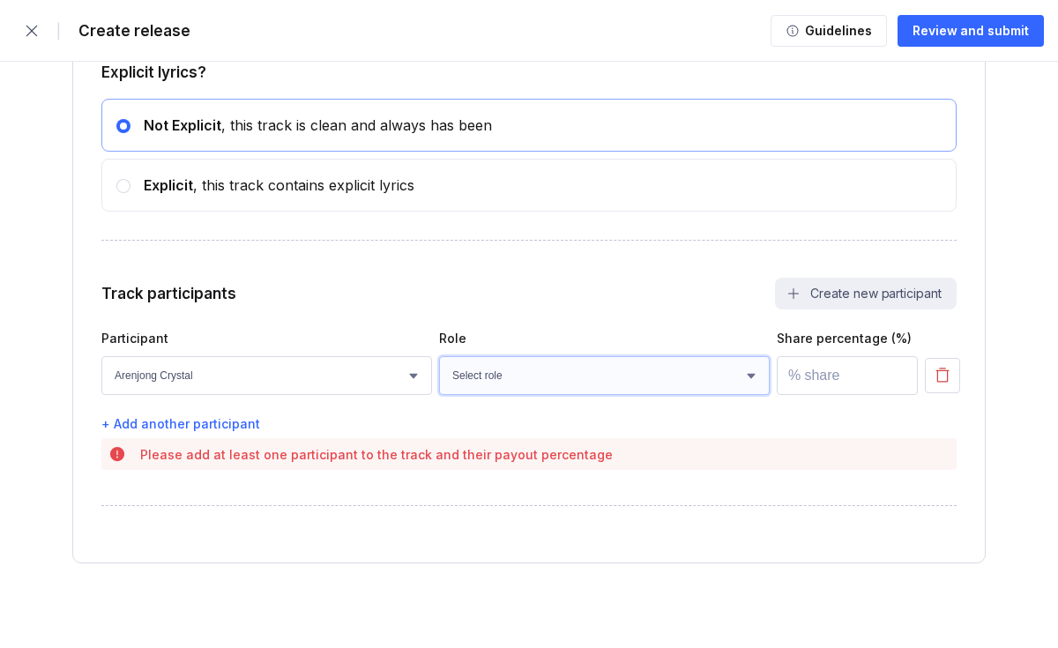
select select "69d031ea-1232-41ef-93a4-bda40ac54e05"
click at [439, 356] on select "Select role Actor A&R Arranger Artwork Author (Lyrics) Bass Choir Composer (Mus…" at bounding box center [604, 375] width 331 height 39
click at [886, 331] on div "Share percentage (%)" at bounding box center [847, 338] width 141 height 15
click at [859, 377] on input "number" at bounding box center [847, 375] width 141 height 39
type input "0"
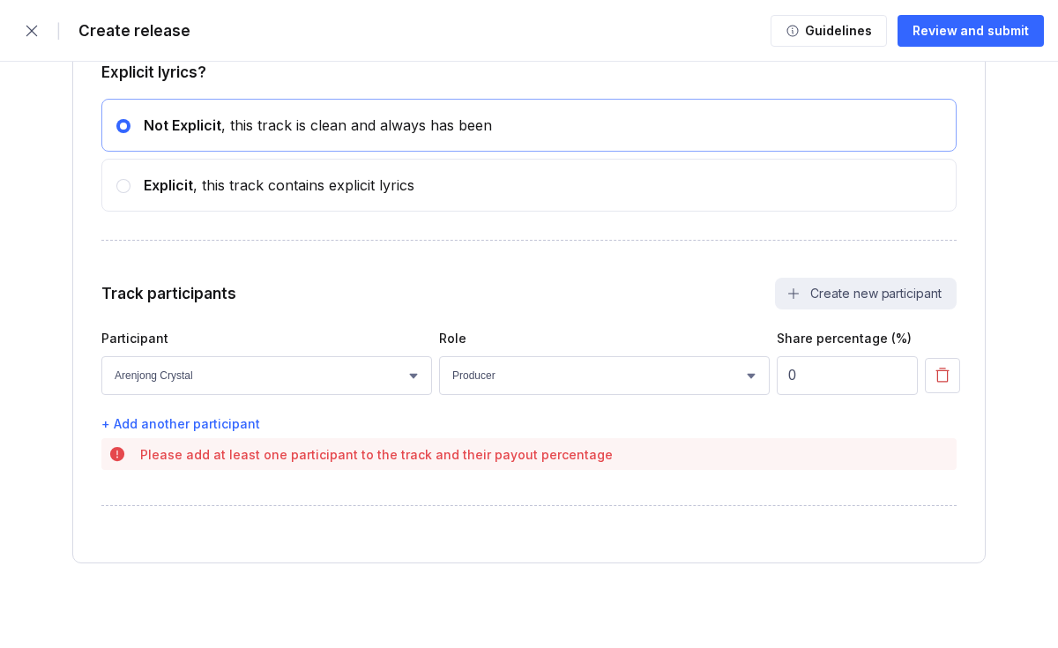
click at [822, 414] on div "Participant Role Share percentage (%) Select participant Arenjong Crystal Selec…" at bounding box center [528, 381] width 855 height 100
click at [240, 420] on div "+ Add another participant" at bounding box center [528, 423] width 855 height 15
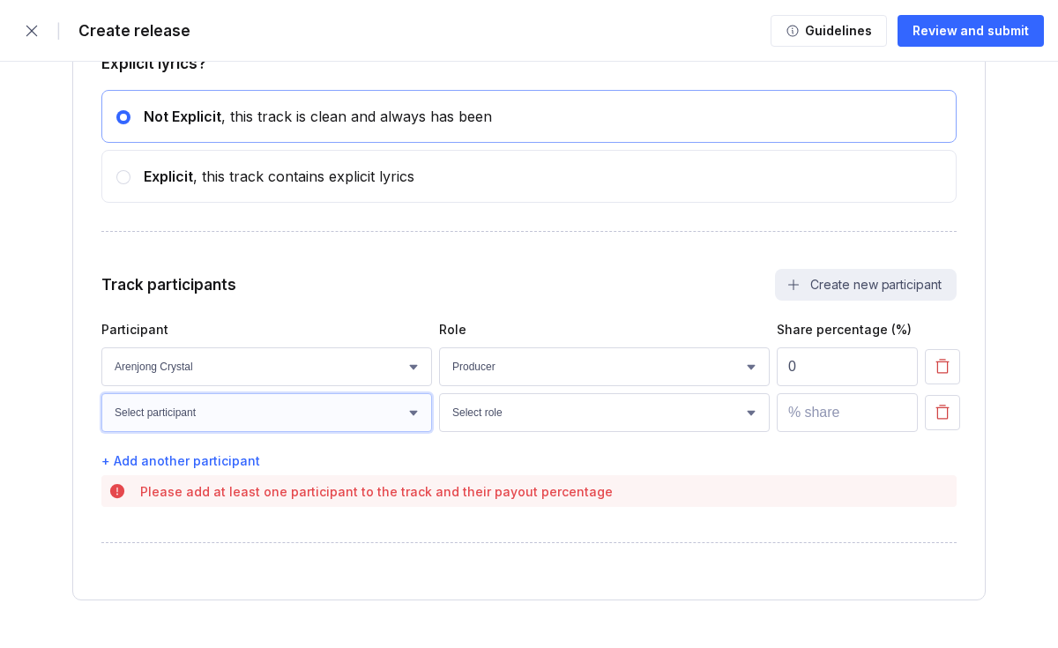
click at [347, 417] on select "Select participant Arenjong Crystal" at bounding box center [266, 412] width 331 height 39
click at [926, 423] on button "button" at bounding box center [942, 412] width 35 height 35
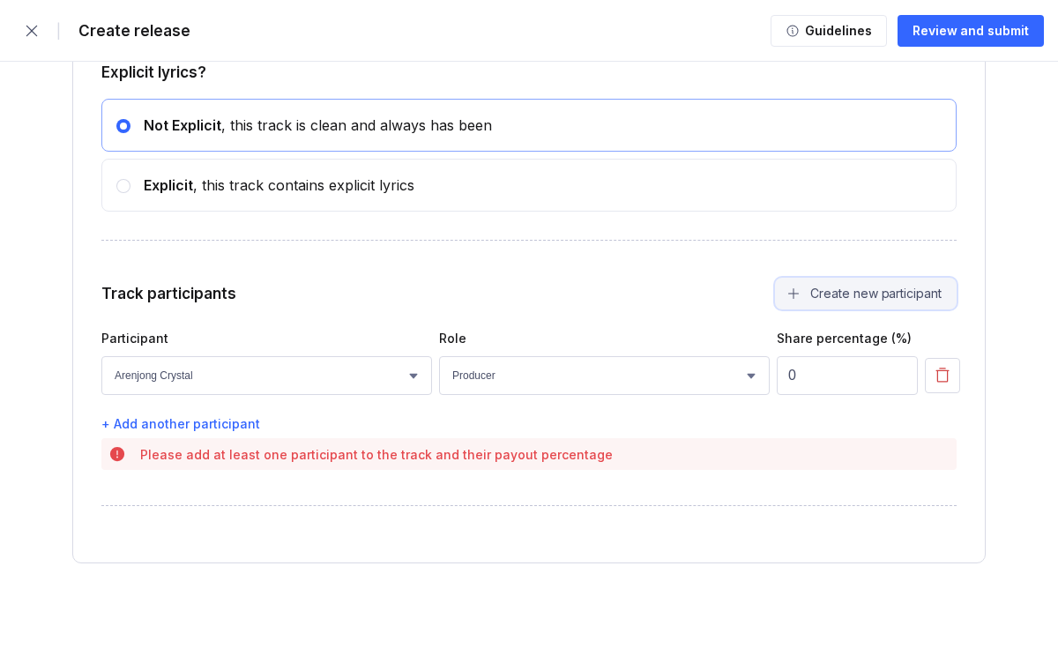
click at [891, 301] on button "Create new participant" at bounding box center [866, 294] width 182 height 32
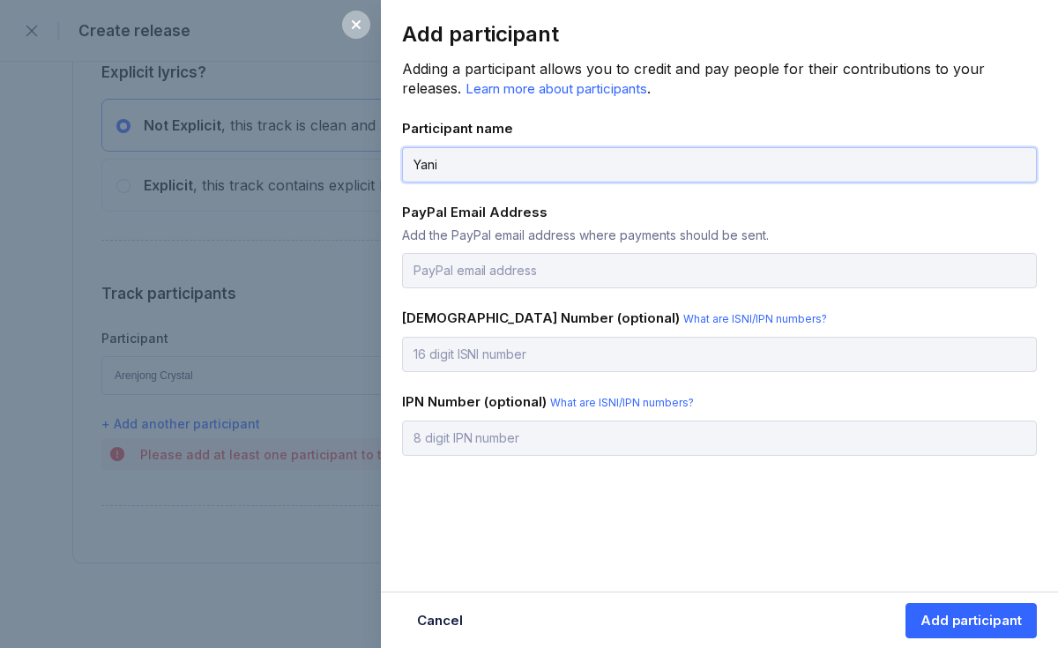
type input "Yani"
